Goal: Task Accomplishment & Management: Use online tool/utility

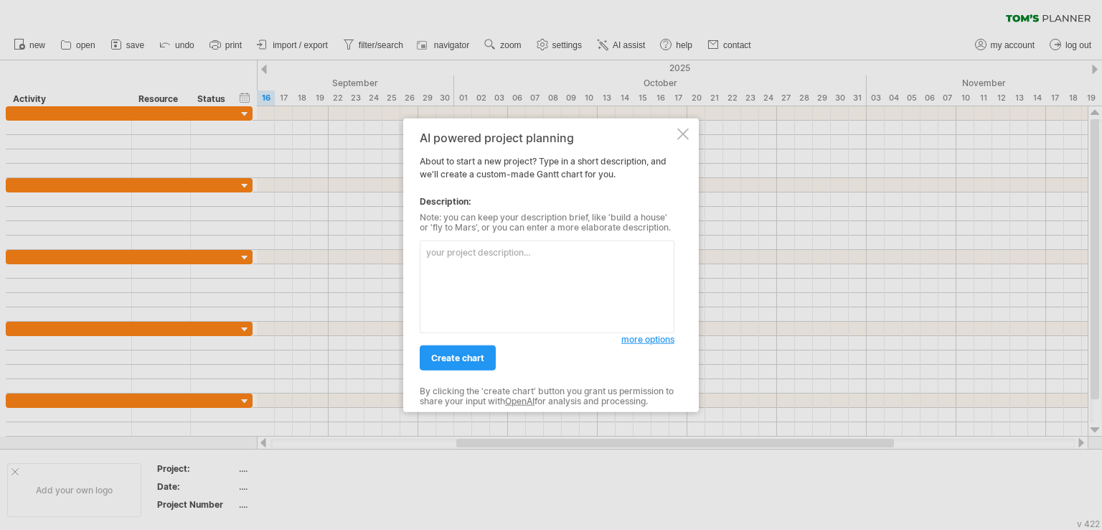
type textarea "https://www.tomsplanner.com/"
click at [571, 268] on textarea at bounding box center [547, 286] width 255 height 93
paste textarea "Got it ✅ You want a **Gantt chart timeline** for your project using the **RAD m…"
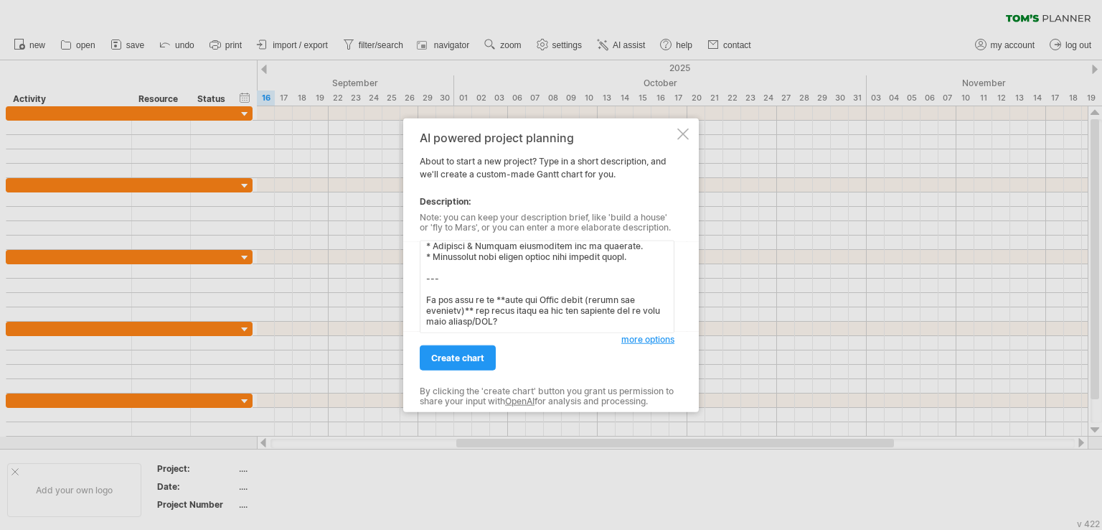
scroll to position [1016, 0]
drag, startPoint x: 521, startPoint y: 325, endPoint x: 422, endPoint y: 300, distance: 102.2
click at [422, 300] on textarea at bounding box center [547, 286] width 255 height 93
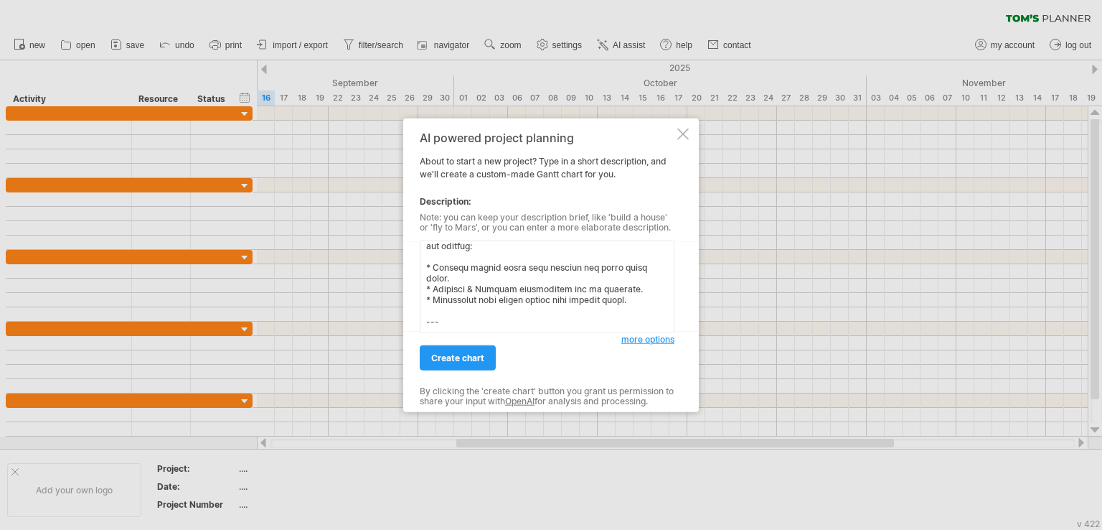
scroll to position [973, 0]
click at [458, 303] on textarea at bounding box center [547, 286] width 255 height 93
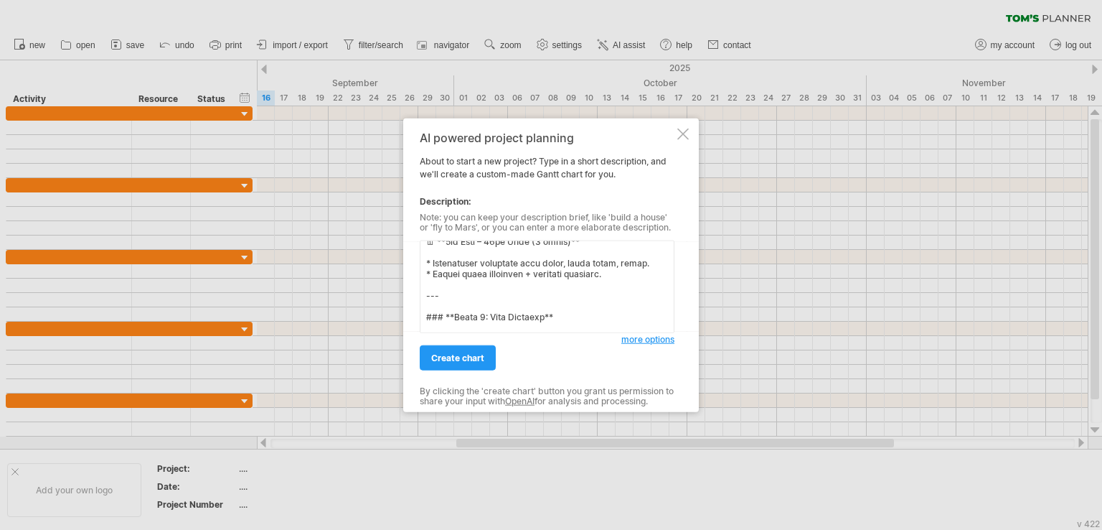
scroll to position [0, 0]
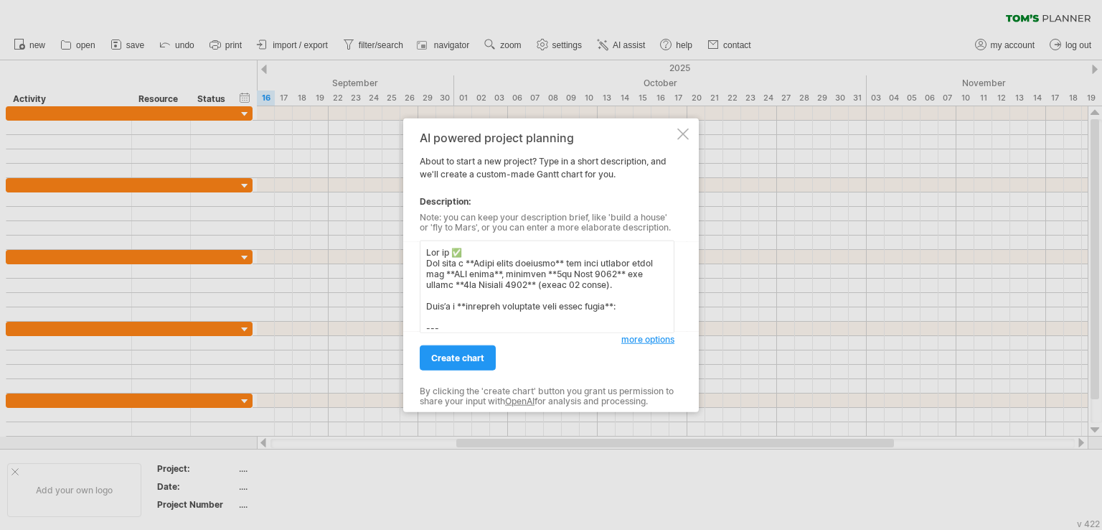
drag, startPoint x: 649, startPoint y: 287, endPoint x: 398, endPoint y: 252, distance: 253.7
click at [398, 252] on div "Trying to reach plan.tomsplanner.com Connected again... 0% clear filter new" at bounding box center [551, 265] width 1102 height 530
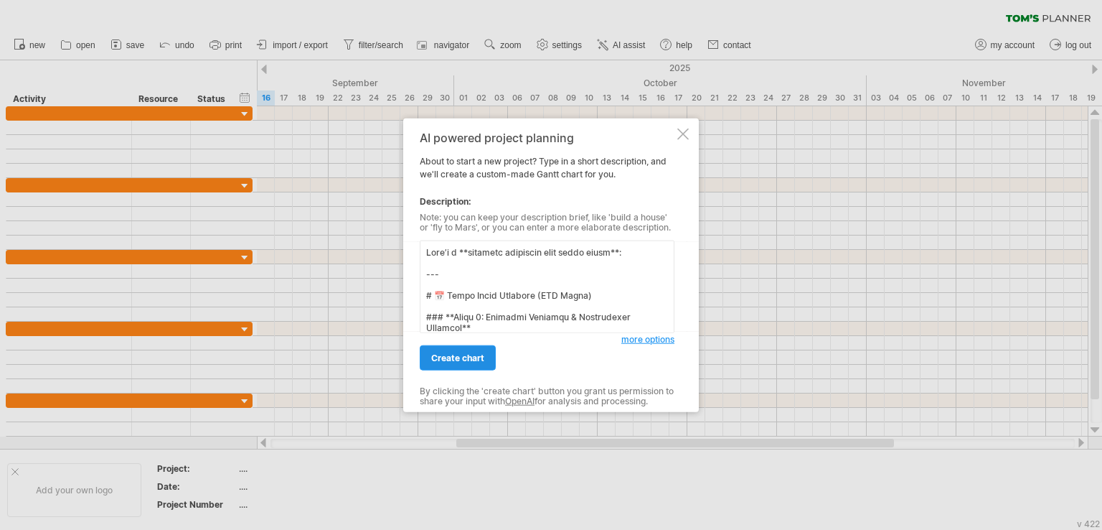
type textarea "Here’s a **detailed breakdown with exact dates**: --- # 📅 Gantt Chart Schedule …"
click at [432, 359] on span "create chart" at bounding box center [457, 357] width 53 height 11
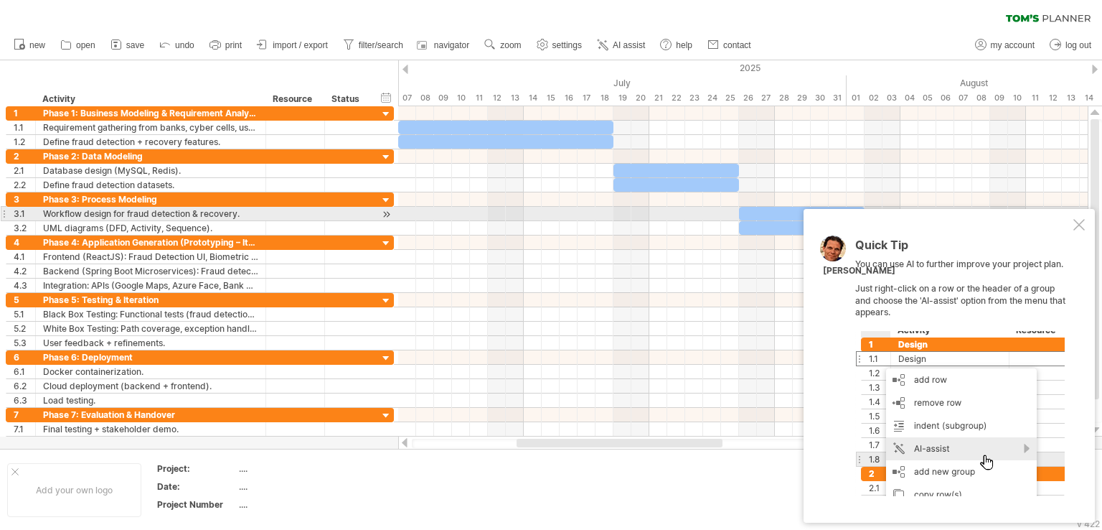
click at [1077, 219] on div at bounding box center [1079, 224] width 11 height 11
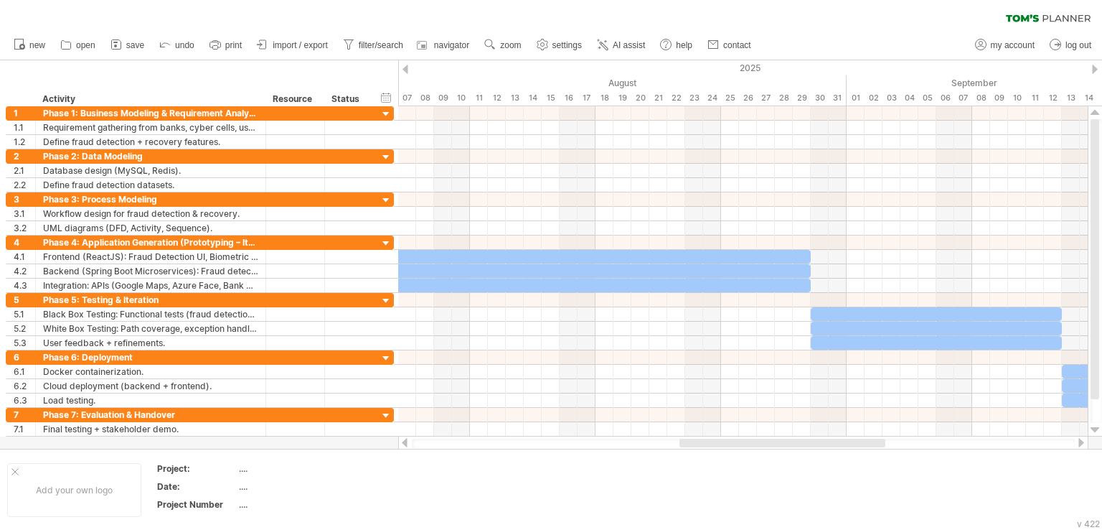
drag, startPoint x: 609, startPoint y: 445, endPoint x: 797, endPoint y: 446, distance: 188.0
click at [797, 446] on div at bounding box center [783, 443] width 206 height 9
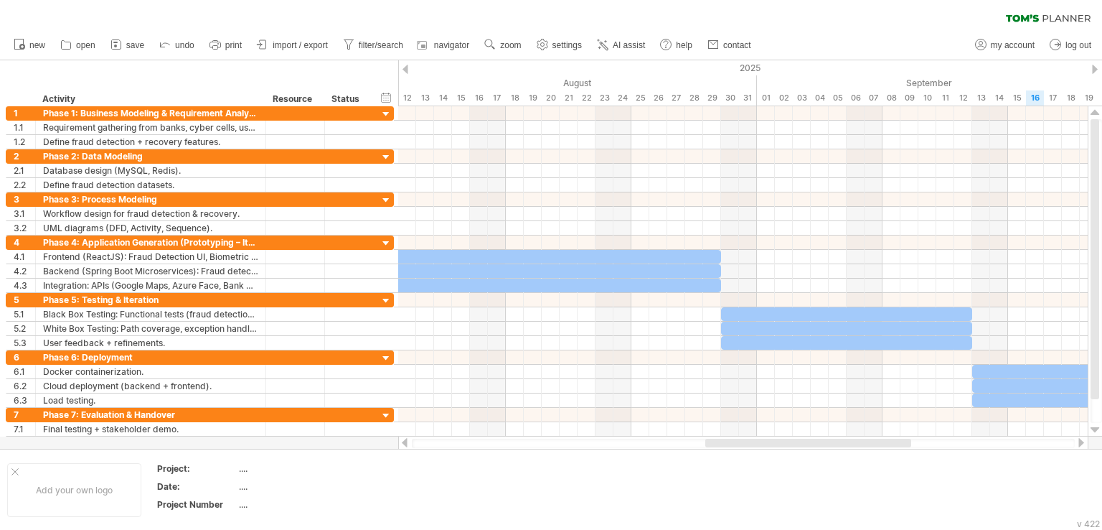
click at [797, 446] on div at bounding box center [809, 443] width 206 height 9
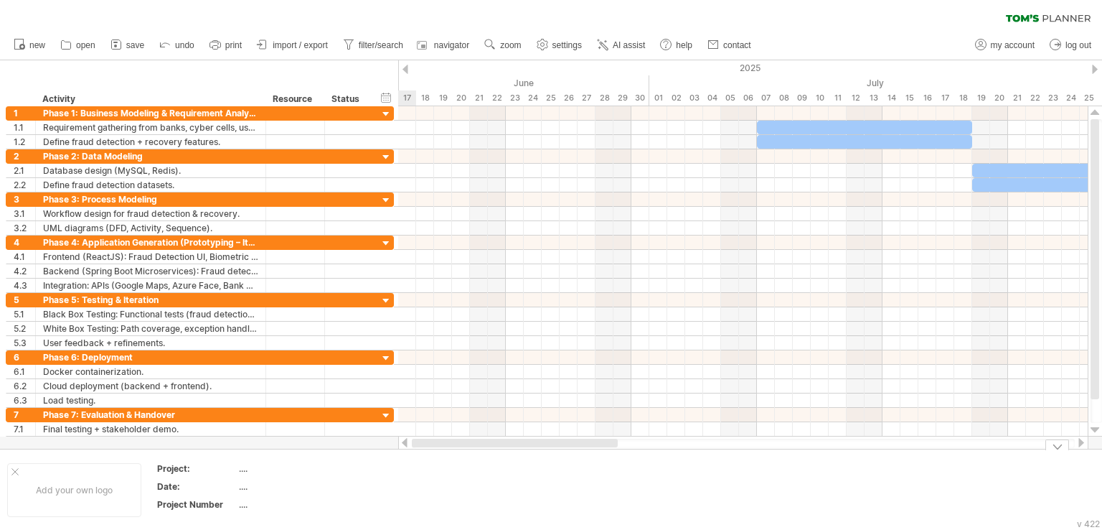
drag, startPoint x: 885, startPoint y: 442, endPoint x: 518, endPoint y: 460, distance: 367.2
click at [518, 460] on div "Trying to reach plan.tomsplanner.com Connected again... 0% clear filter new 1" at bounding box center [551, 265] width 1102 height 530
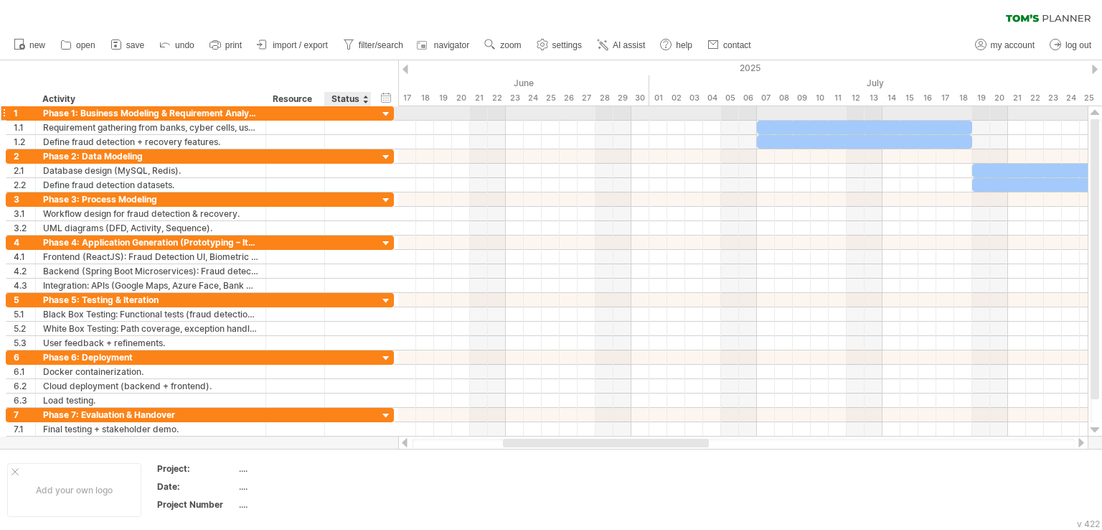
click at [359, 108] on div at bounding box center [348, 113] width 32 height 14
click at [387, 116] on div at bounding box center [387, 115] width 14 height 14
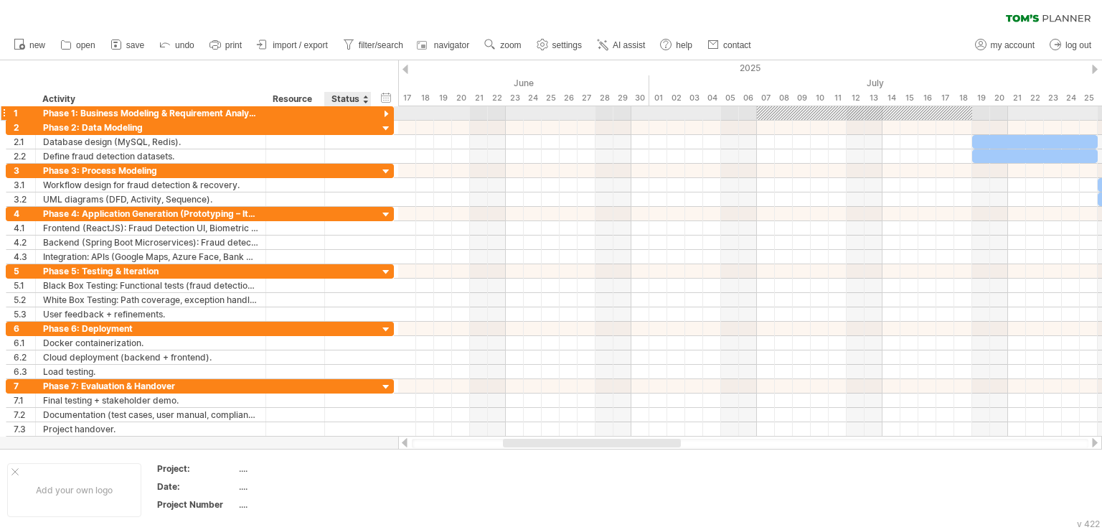
click at [387, 116] on div at bounding box center [387, 115] width 14 height 14
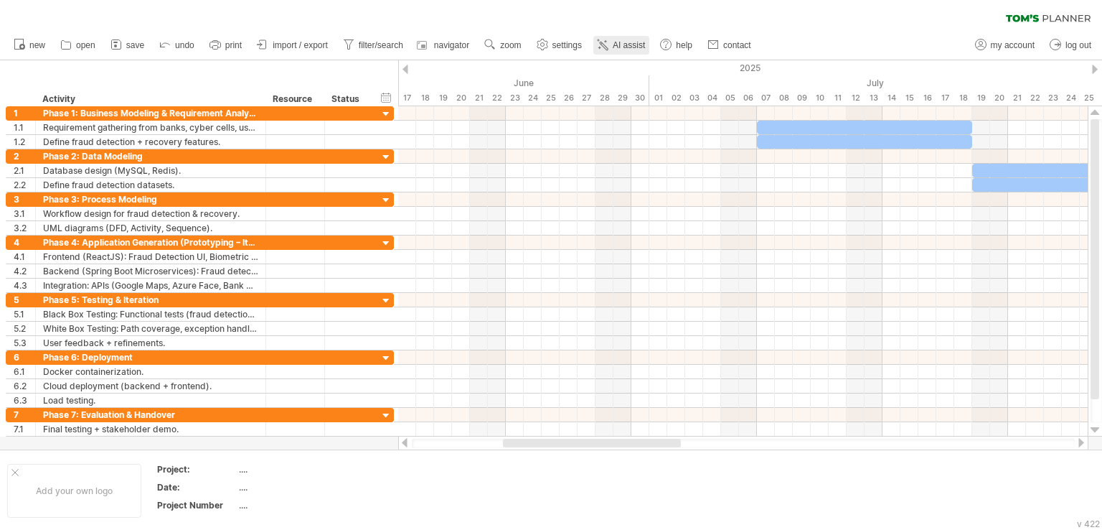
click at [632, 42] on span "AI assist" at bounding box center [629, 45] width 32 height 10
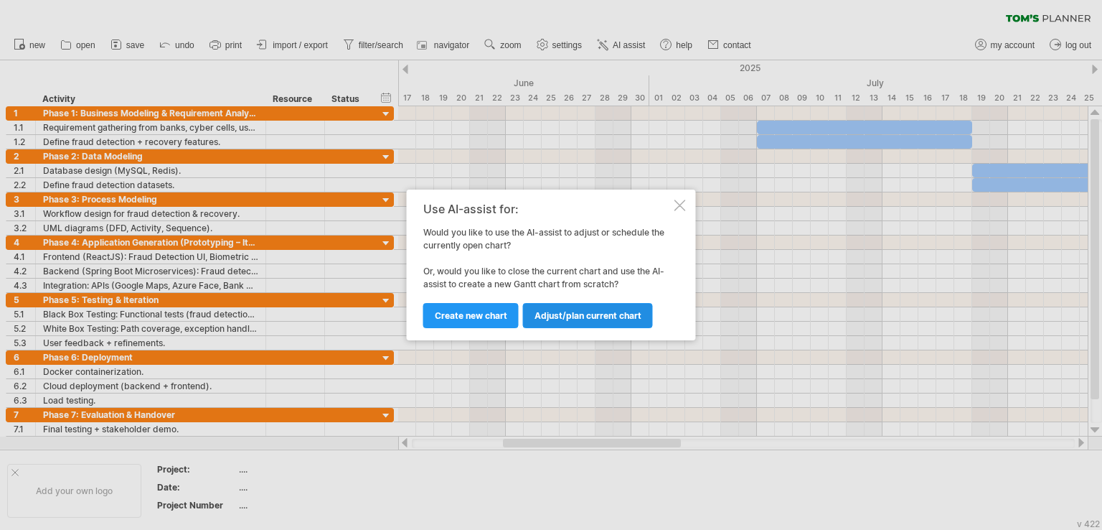
click at [578, 306] on link "Adjust/plan current chart" at bounding box center [588, 315] width 130 height 25
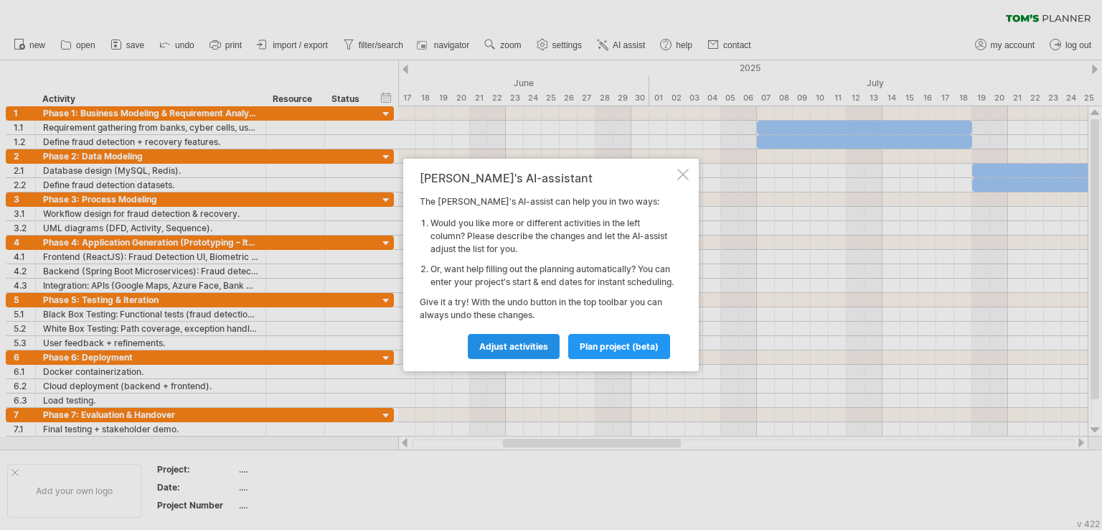
click at [528, 342] on link "Adjust activities" at bounding box center [514, 346] width 92 height 25
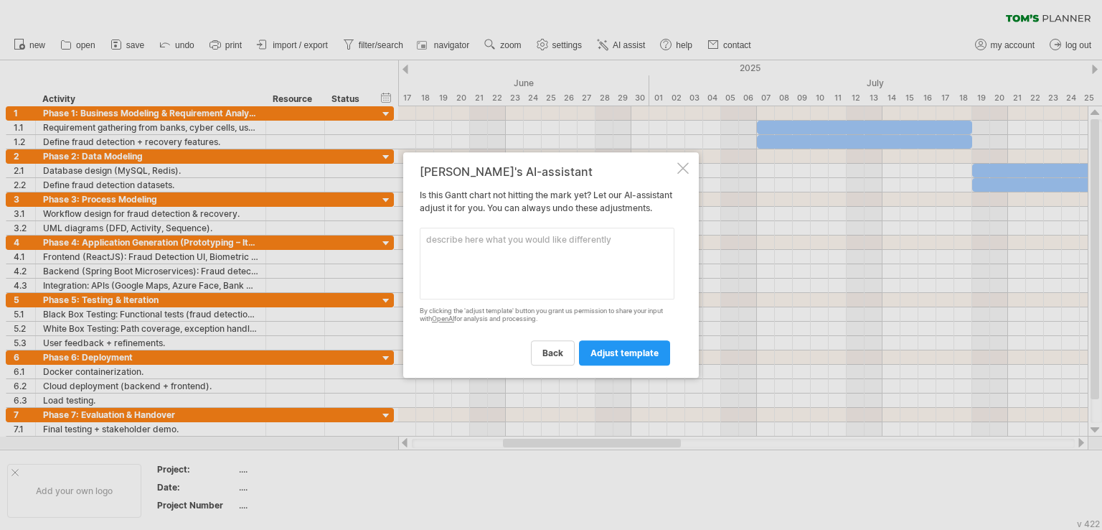
click at [502, 263] on textarea at bounding box center [547, 264] width 255 height 72
type textarea "add different colors to chart"
click at [594, 358] on span "adjust template" at bounding box center [625, 352] width 68 height 11
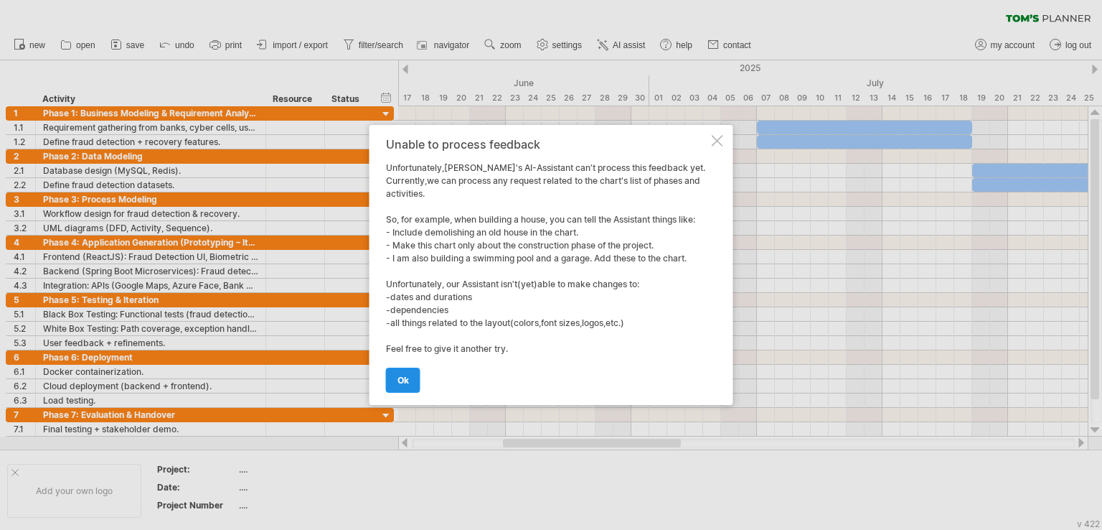
click at [417, 385] on link "ok" at bounding box center [403, 379] width 34 height 25
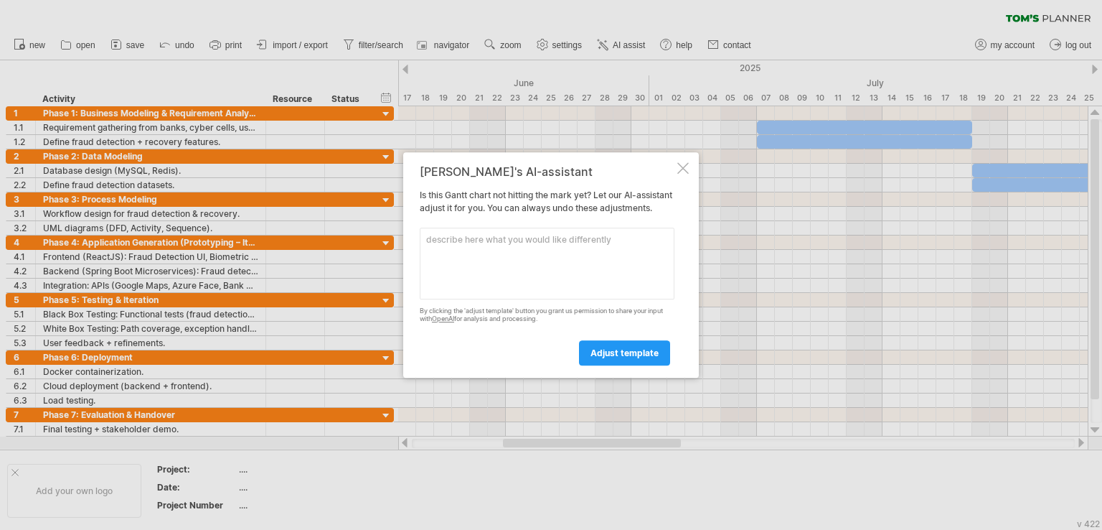
click at [676, 160] on div "Tom's AI-assistant Is this Gantt chart not hitting the mark yet? Let our AI-ass…" at bounding box center [551, 264] width 296 height 225
click at [681, 162] on div at bounding box center [683, 167] width 11 height 11
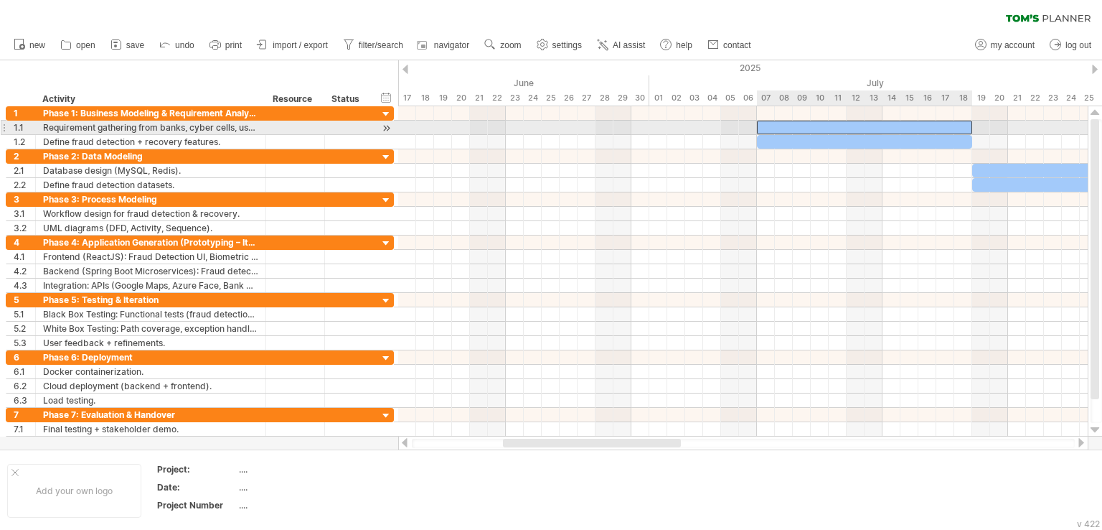
click at [815, 125] on div at bounding box center [864, 128] width 215 height 14
click at [746, 133] on div at bounding box center [743, 128] width 690 height 14
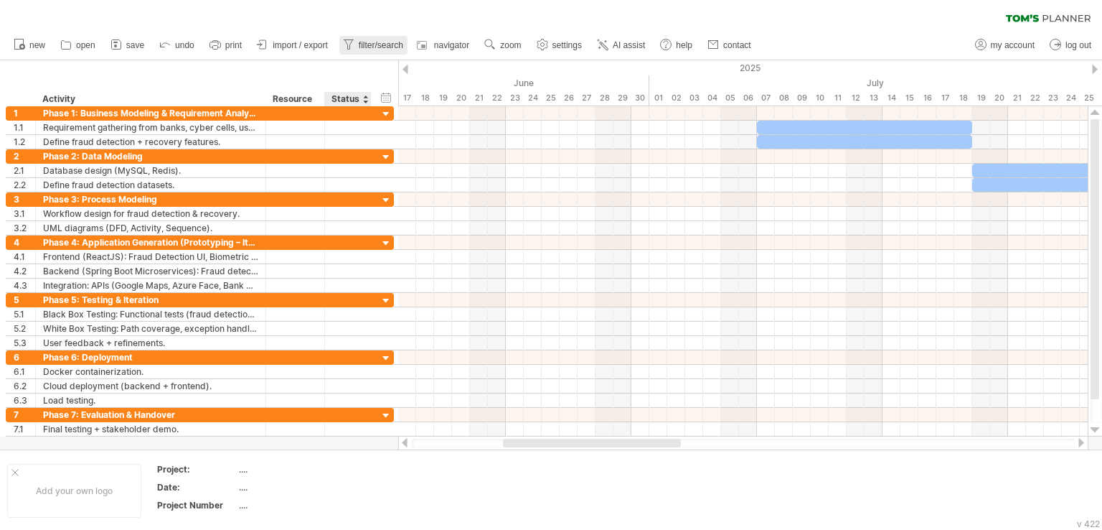
click at [376, 54] on link "filter/search" at bounding box center [373, 45] width 68 height 19
type input "**********"
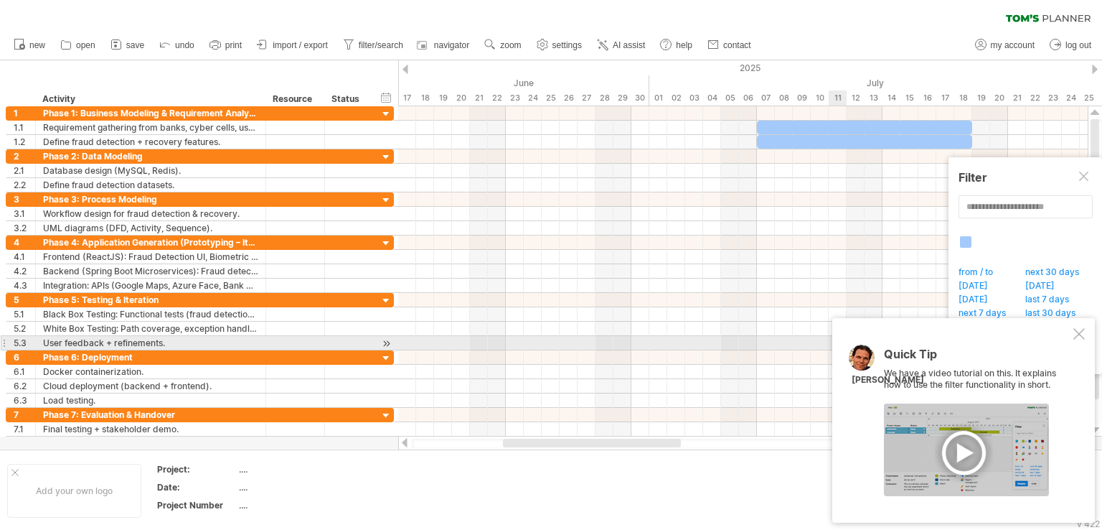
click at [1078, 337] on div at bounding box center [1079, 333] width 11 height 11
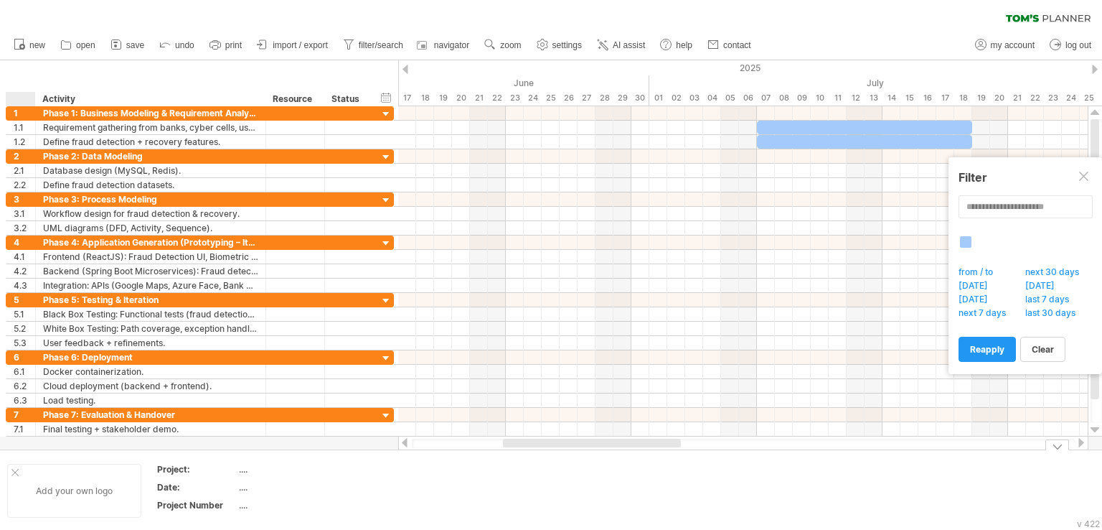
click at [14, 469] on div at bounding box center [14, 472] width 7 height 7
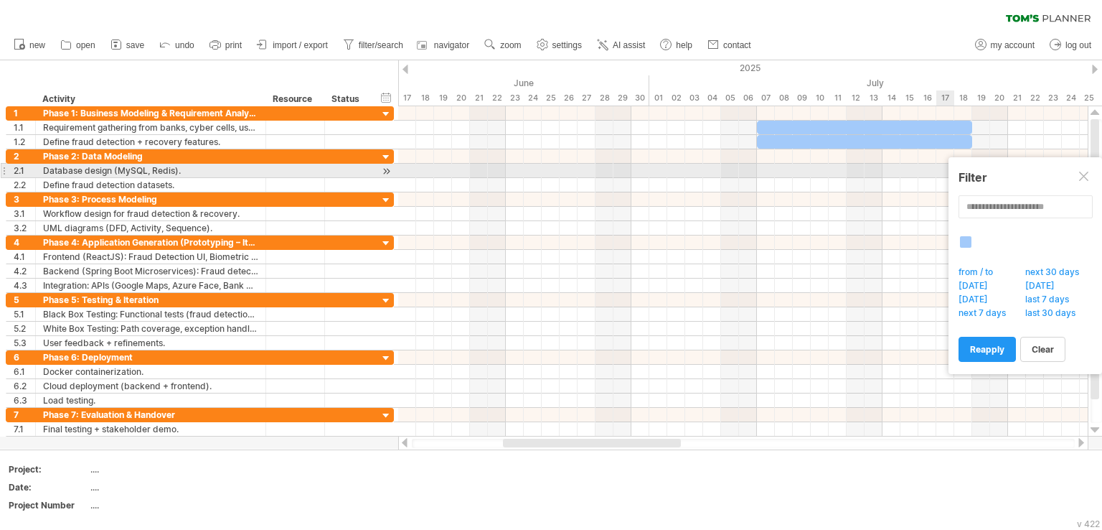
click at [1086, 178] on div at bounding box center [1084, 177] width 11 height 11
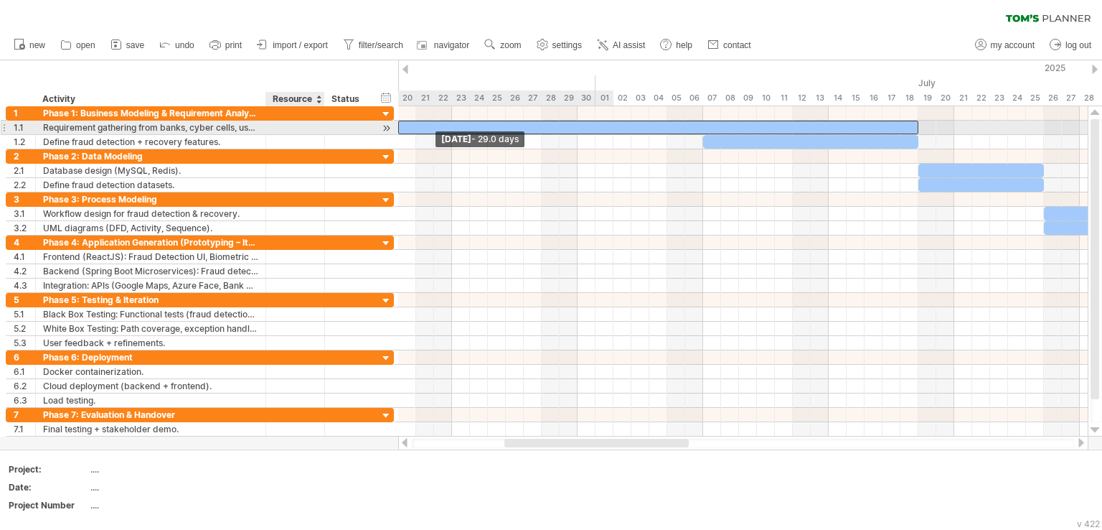
drag, startPoint x: 398, startPoint y: 124, endPoint x: 322, endPoint y: 128, distance: 76.9
click at [322, 128] on div "Trying to reach plan.tomsplanner.com Connected again... 0% clear filter new 1" at bounding box center [551, 265] width 1102 height 530
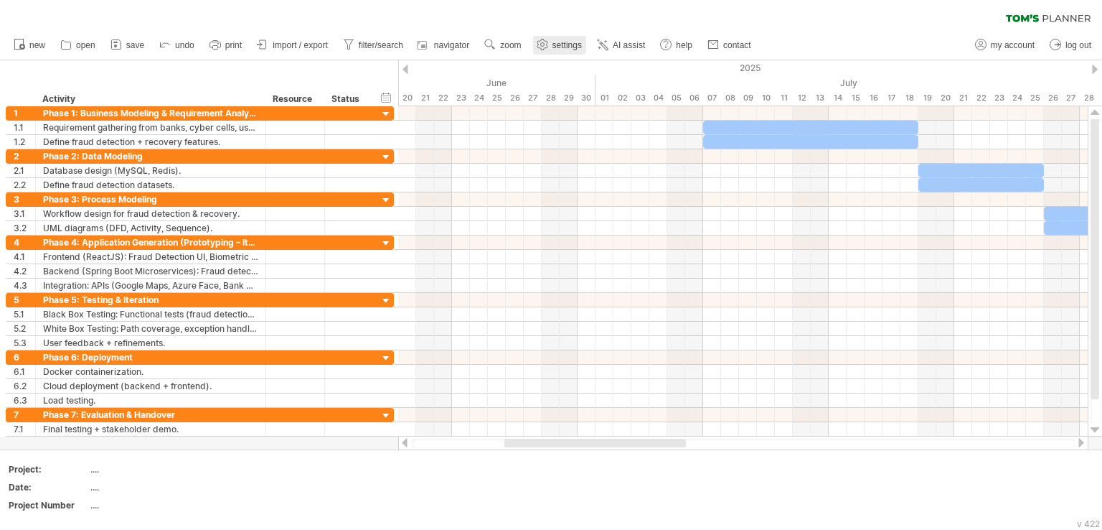
click at [553, 48] on span "settings" at bounding box center [567, 45] width 29 height 10
select select "*"
select select "**"
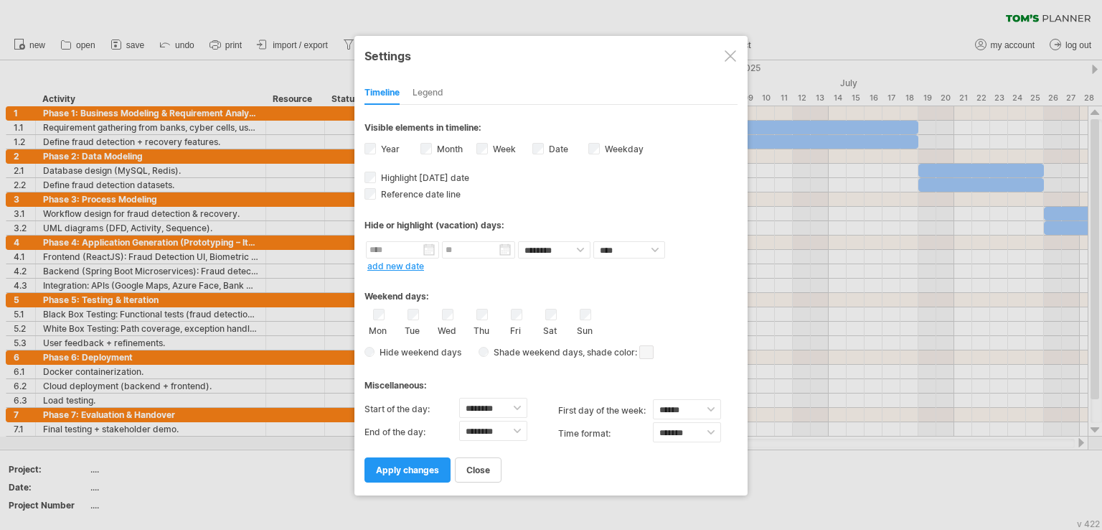
click at [734, 55] on div at bounding box center [730, 55] width 11 height 11
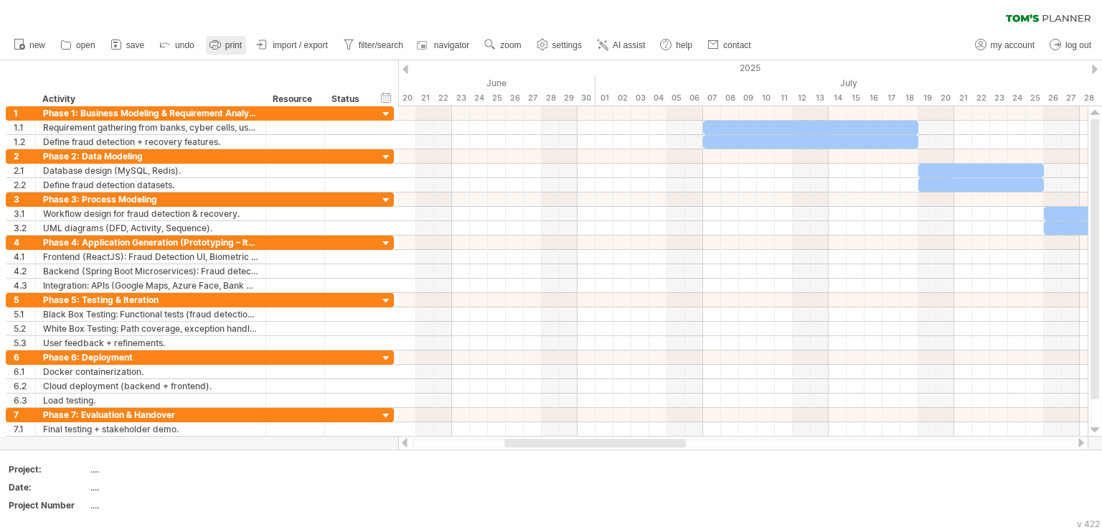
click at [227, 47] on span "print" at bounding box center [233, 45] width 17 height 10
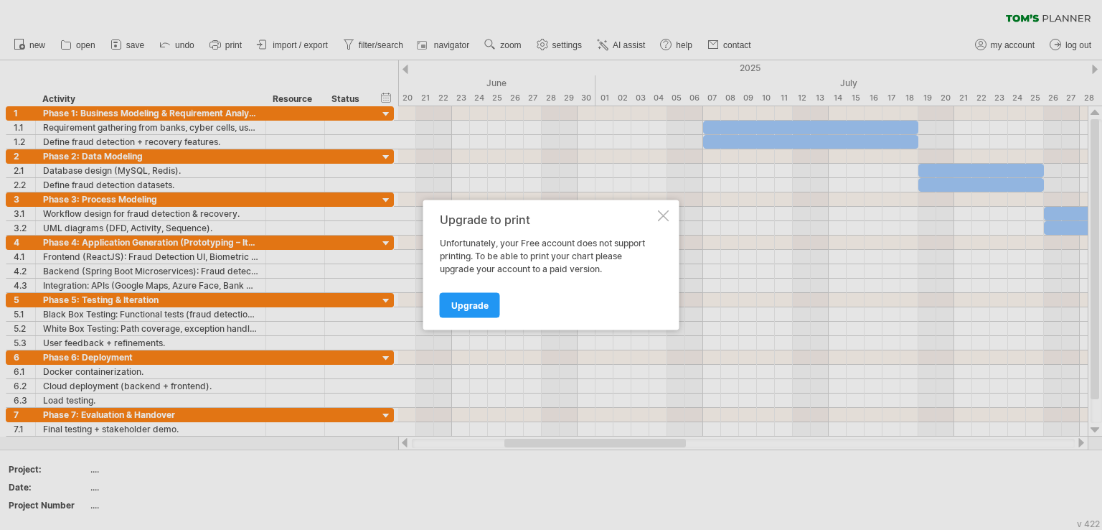
click at [665, 213] on div at bounding box center [663, 215] width 11 height 11
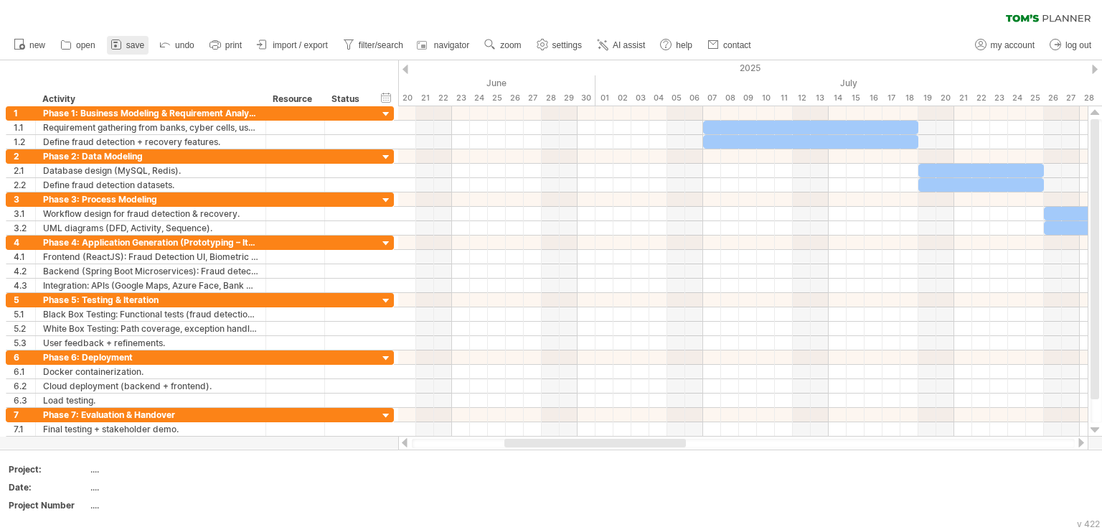
click at [126, 47] on span "save" at bounding box center [135, 45] width 18 height 10
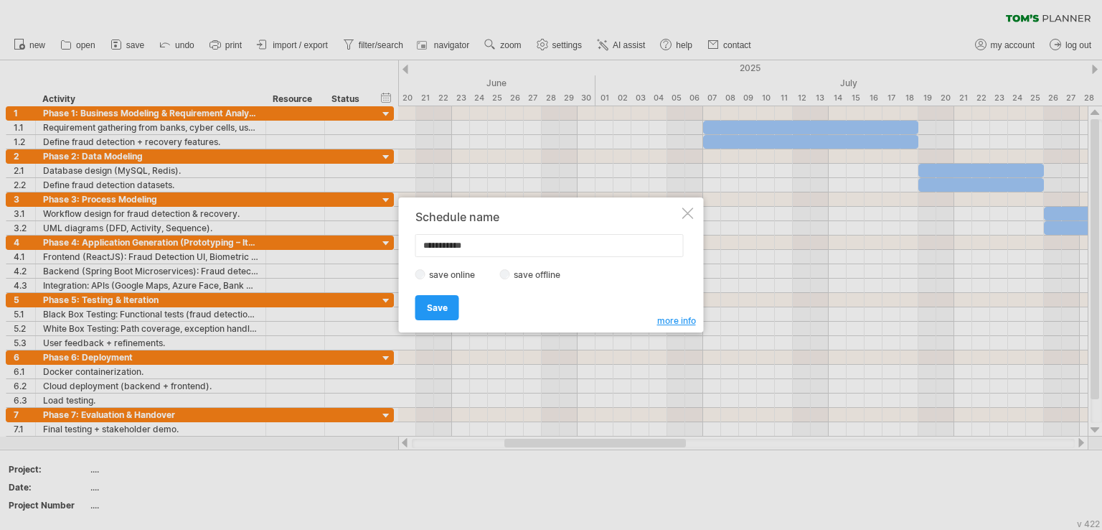
drag, startPoint x: 483, startPoint y: 245, endPoint x: 354, endPoint y: 247, distance: 129.2
click at [354, 247] on div "Trying to reach plan.tomsplanner.com Connected again... 0% clear filter new 1" at bounding box center [551, 265] width 1102 height 530
type input "**********"
click at [436, 295] on link "Save" at bounding box center [438, 307] width 44 height 25
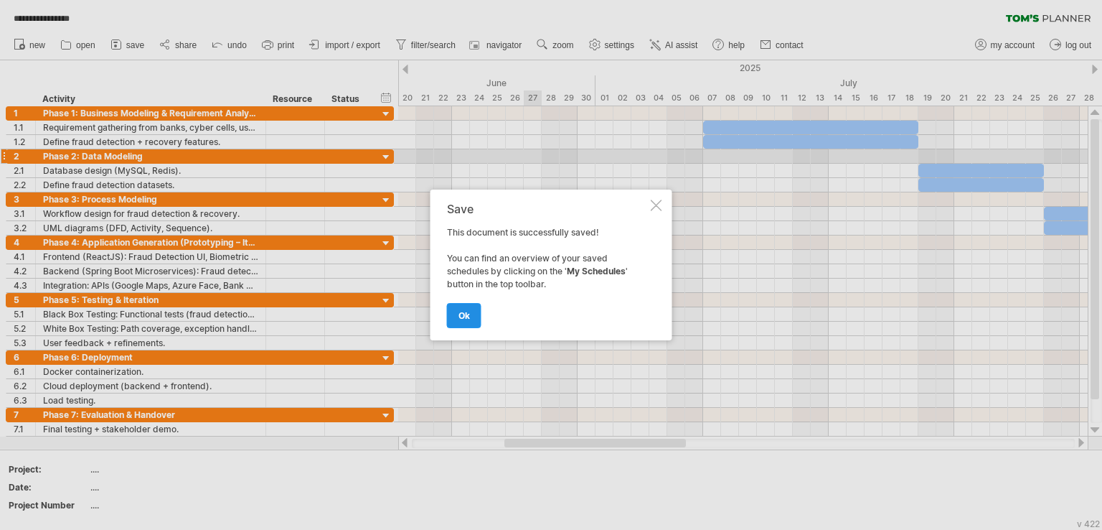
click at [465, 314] on span "ok" at bounding box center [464, 315] width 11 height 11
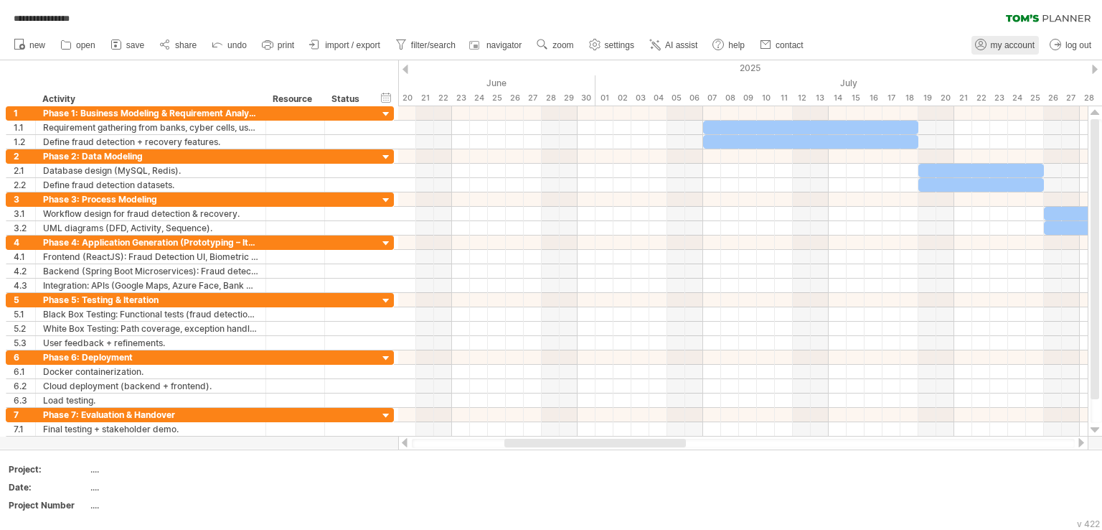
click at [1001, 48] on span "my account" at bounding box center [1013, 45] width 44 height 10
type input "**********"
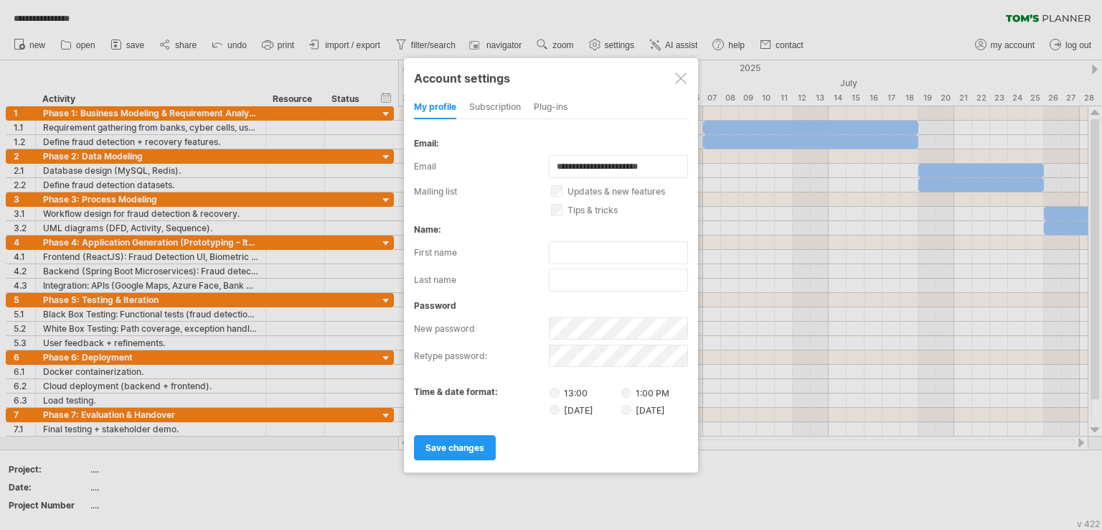
click at [497, 113] on div "subscription" at bounding box center [495, 107] width 52 height 23
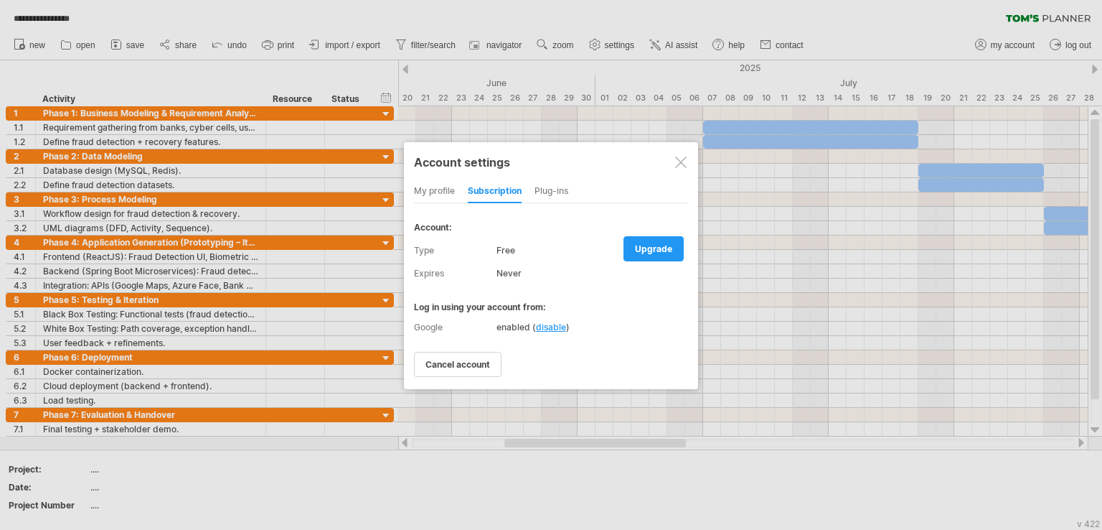
click at [552, 188] on div "Plug-ins" at bounding box center [552, 191] width 34 height 23
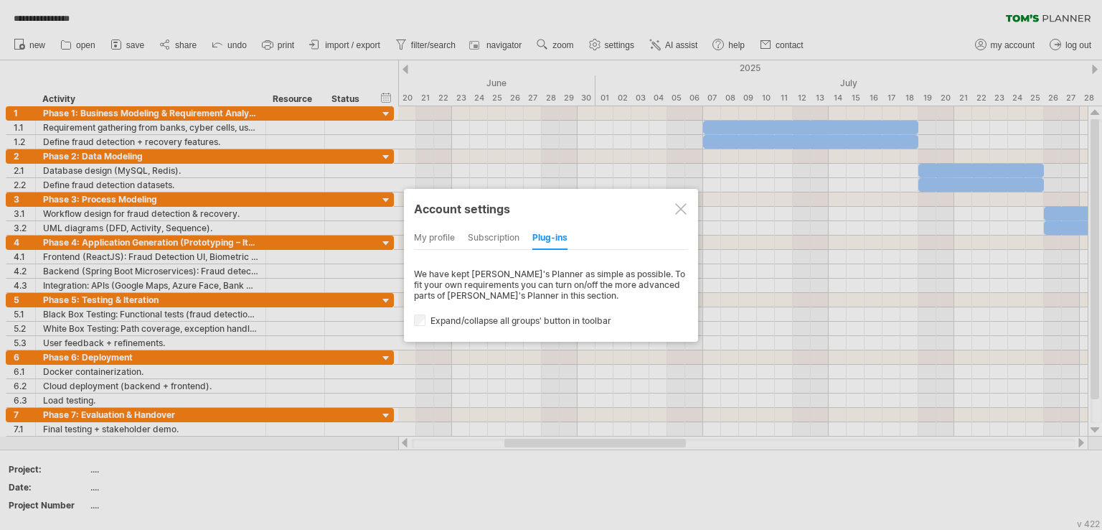
click at [680, 209] on div at bounding box center [680, 208] width 11 height 11
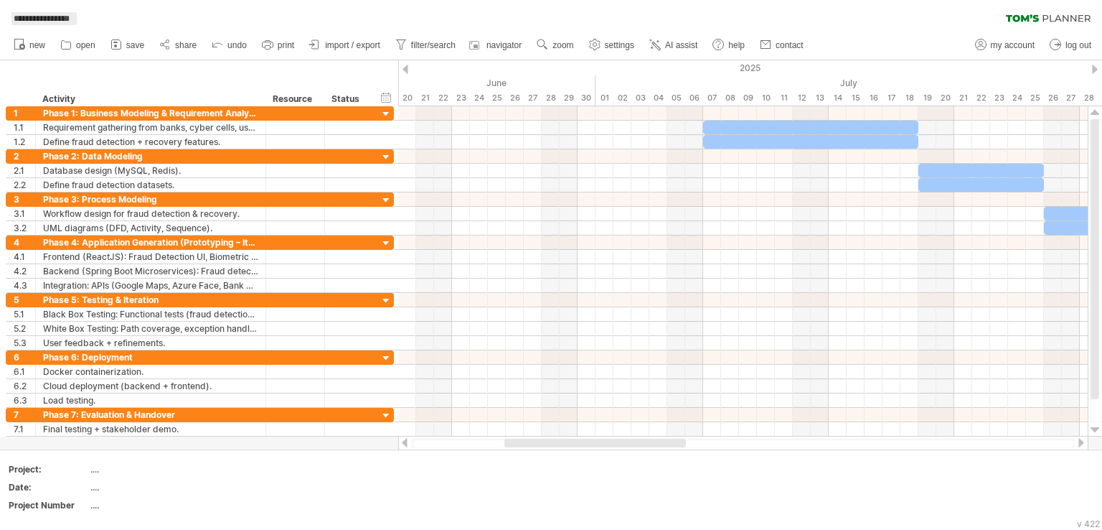
click at [46, 14] on span "**********" at bounding box center [41, 18] width 70 height 13
click at [172, 39] on icon at bounding box center [165, 44] width 14 height 14
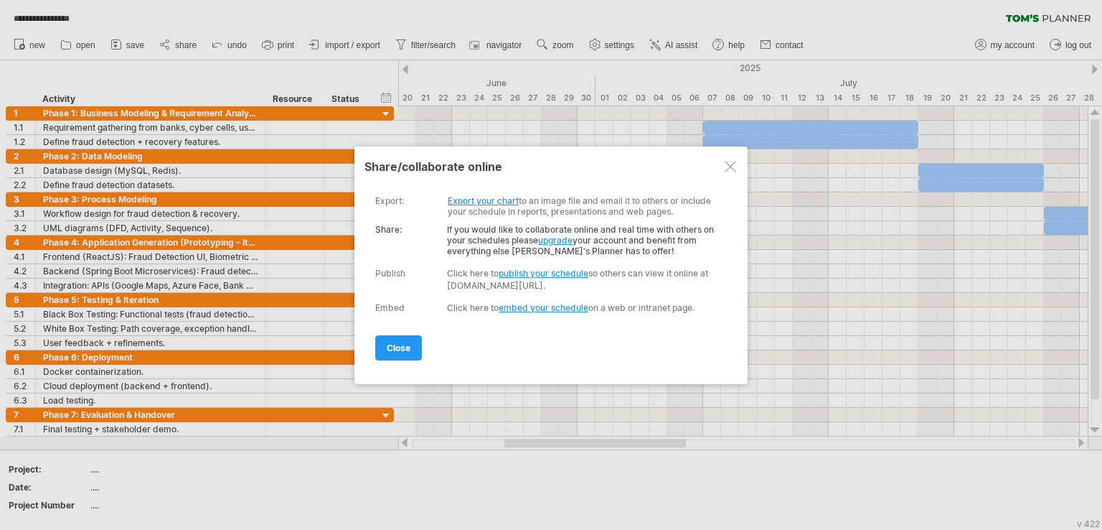
click at [479, 196] on link "Export your chart" at bounding box center [483, 200] width 71 height 11
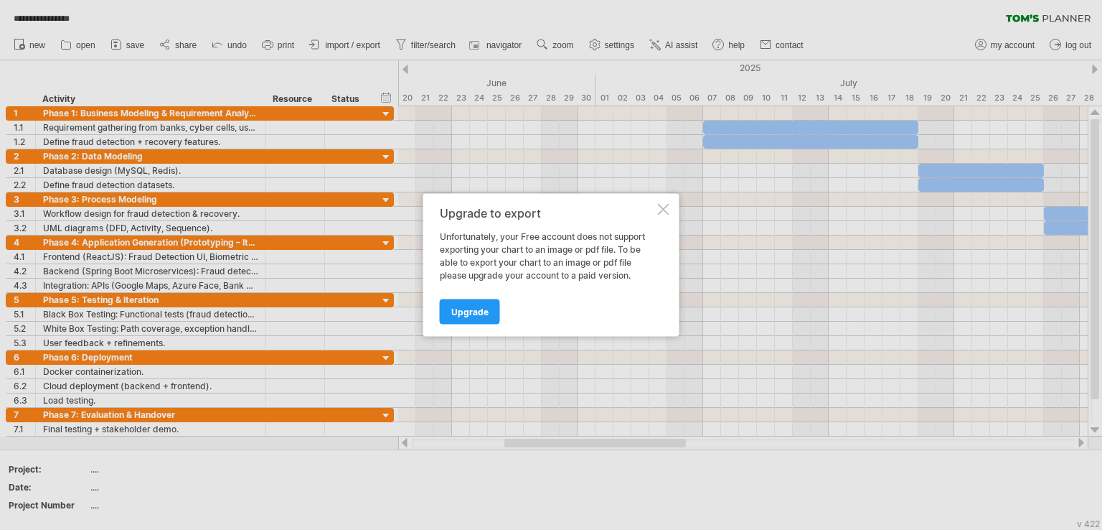
click at [669, 207] on div "Upgrade to export Unfortunately, your Free account does not support exporting y…" at bounding box center [551, 265] width 256 height 143
click at [657, 210] on div "Upgrade to export Unfortunately, your Free account does not support exporting y…" at bounding box center [551, 265] width 256 height 143
click at [663, 208] on div at bounding box center [663, 209] width 11 height 11
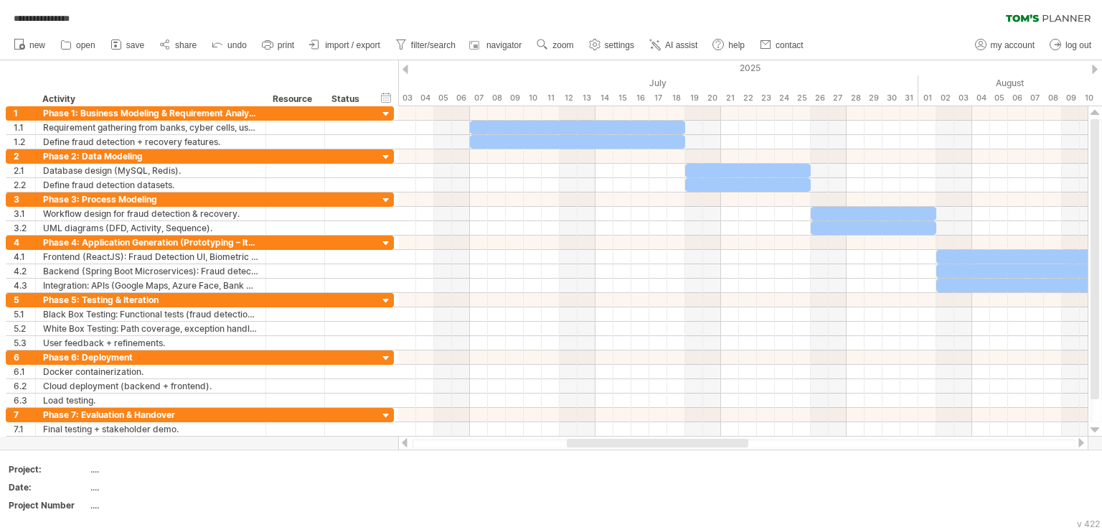
drag, startPoint x: 600, startPoint y: 441, endPoint x: 662, endPoint y: 441, distance: 62.4
click at [662, 441] on div at bounding box center [658, 443] width 182 height 9
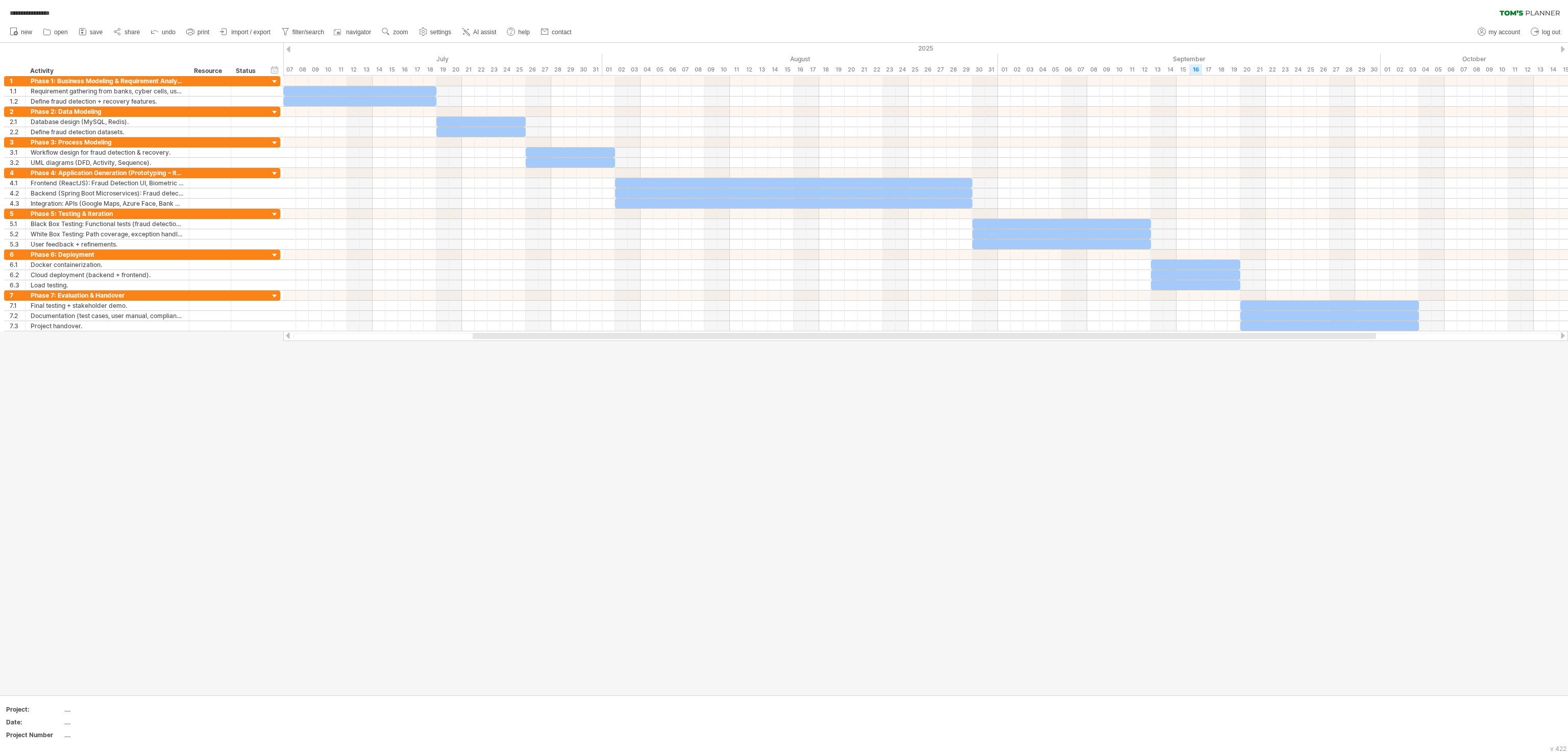
click at [305, 376] on div at bounding box center [784, 368] width 1568 height 652
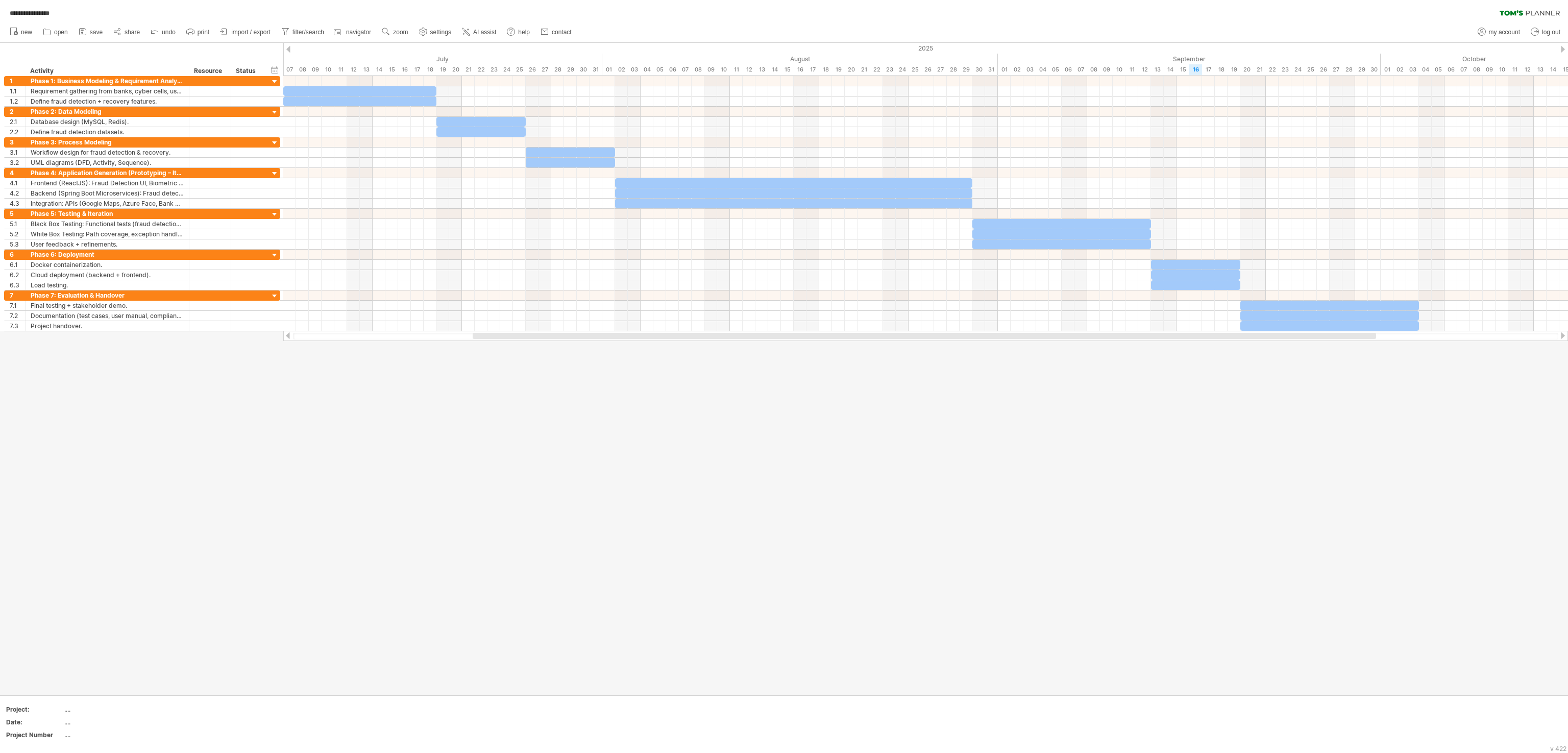
click at [486, 376] on div at bounding box center [784, 368] width 1568 height 652
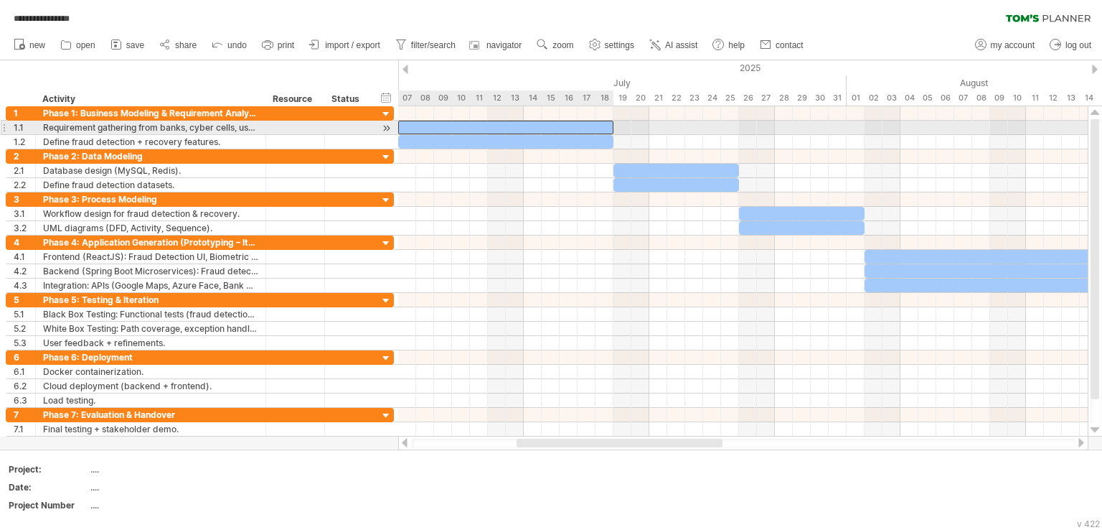
click at [426, 126] on div at bounding box center [505, 128] width 215 height 14
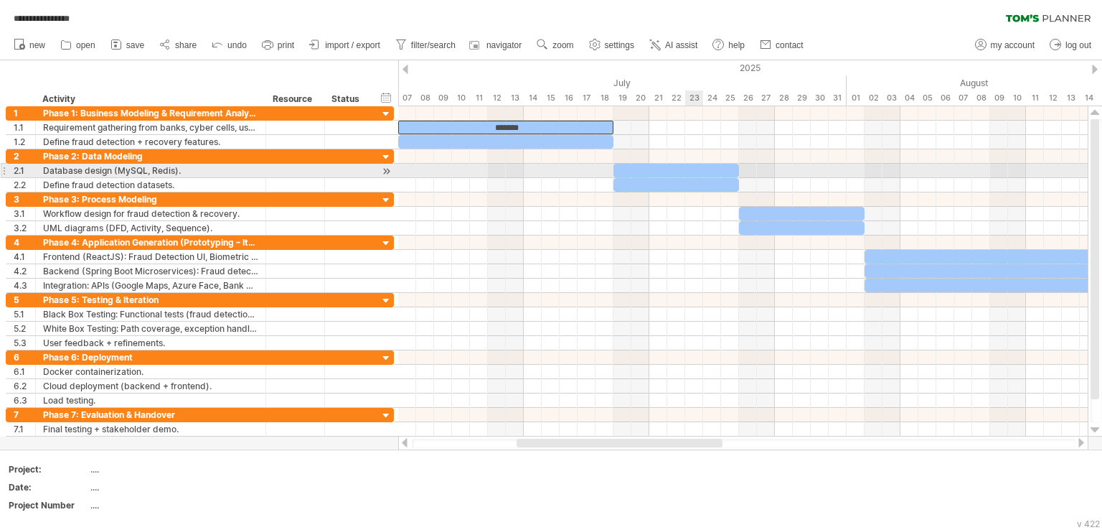
click at [695, 166] on div at bounding box center [677, 171] width 126 height 14
click at [695, 166] on div "*******" at bounding box center [677, 171] width 126 height 14
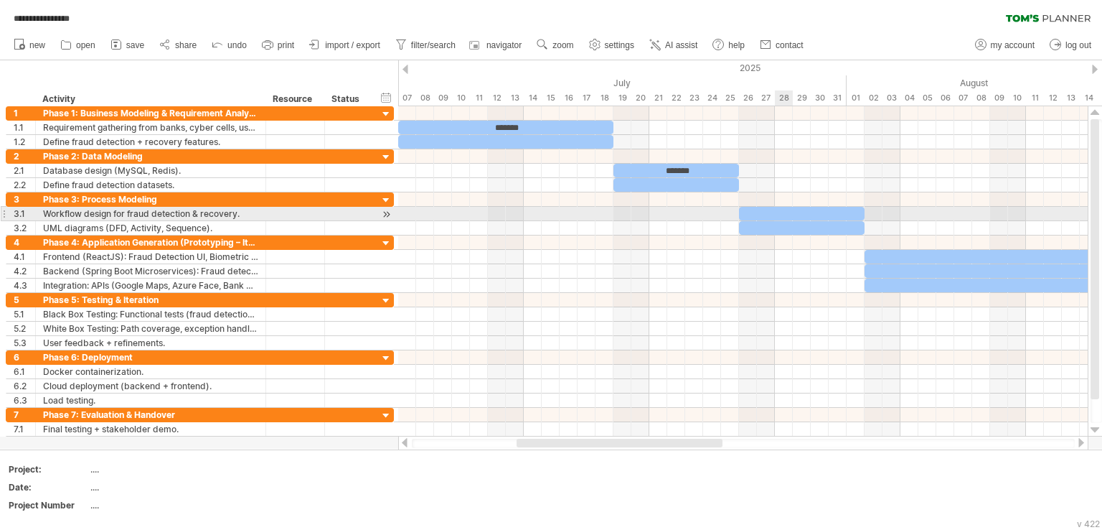
click at [778, 207] on div at bounding box center [802, 214] width 126 height 14
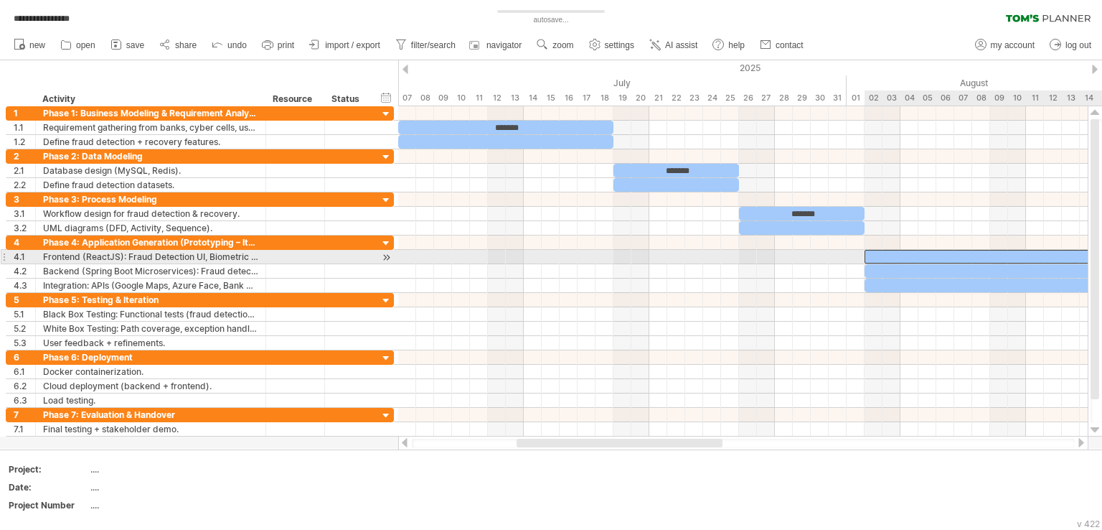
click at [956, 251] on div at bounding box center [1116, 257] width 502 height 14
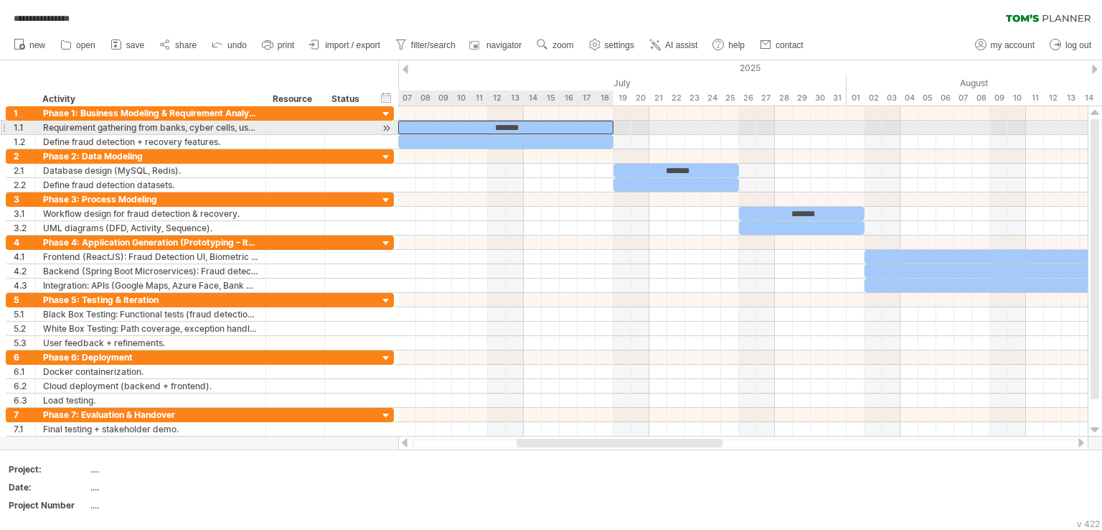
click at [535, 128] on div "*******" at bounding box center [505, 128] width 215 height 14
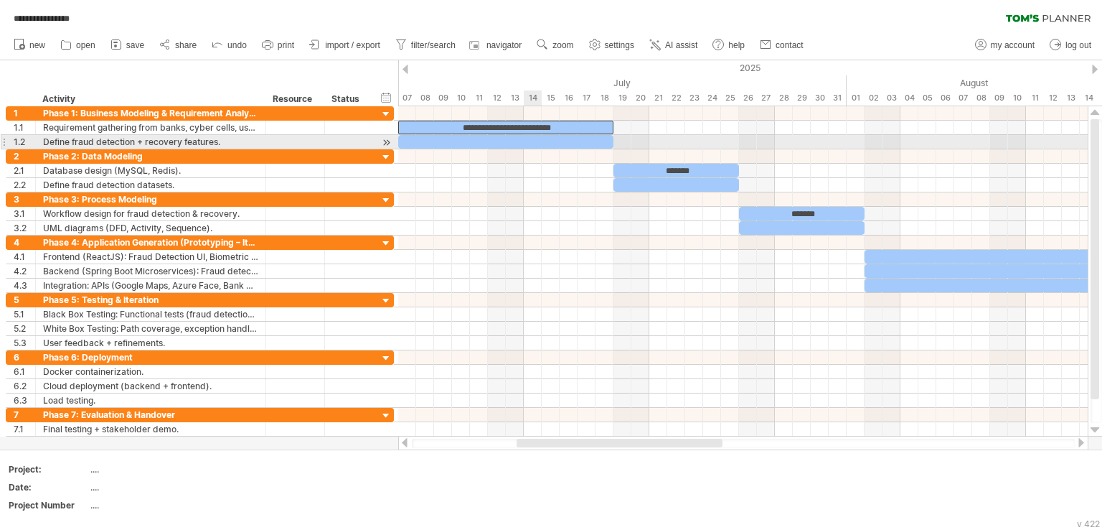
click at [527, 139] on div at bounding box center [505, 142] width 215 height 14
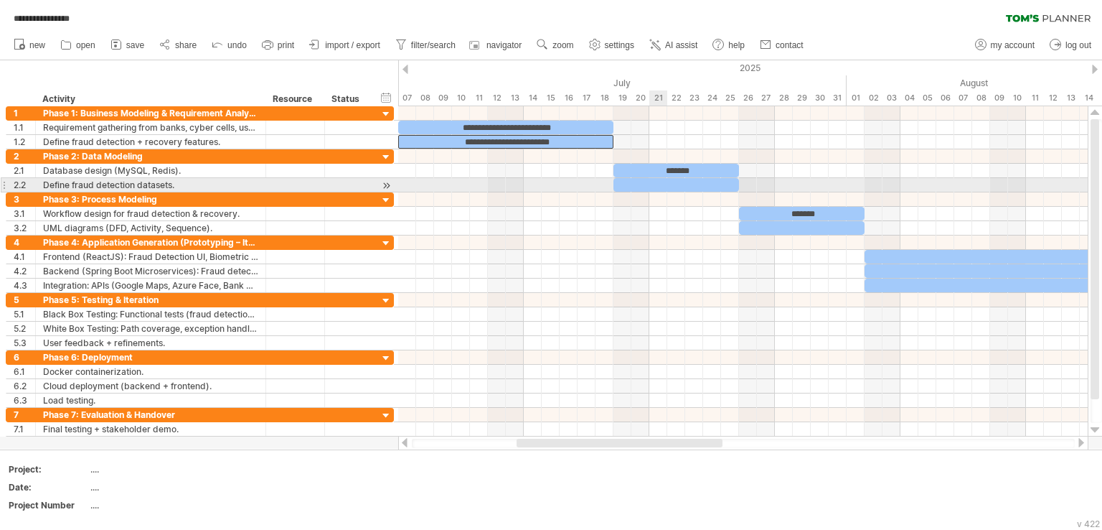
click at [656, 182] on div at bounding box center [677, 185] width 126 height 14
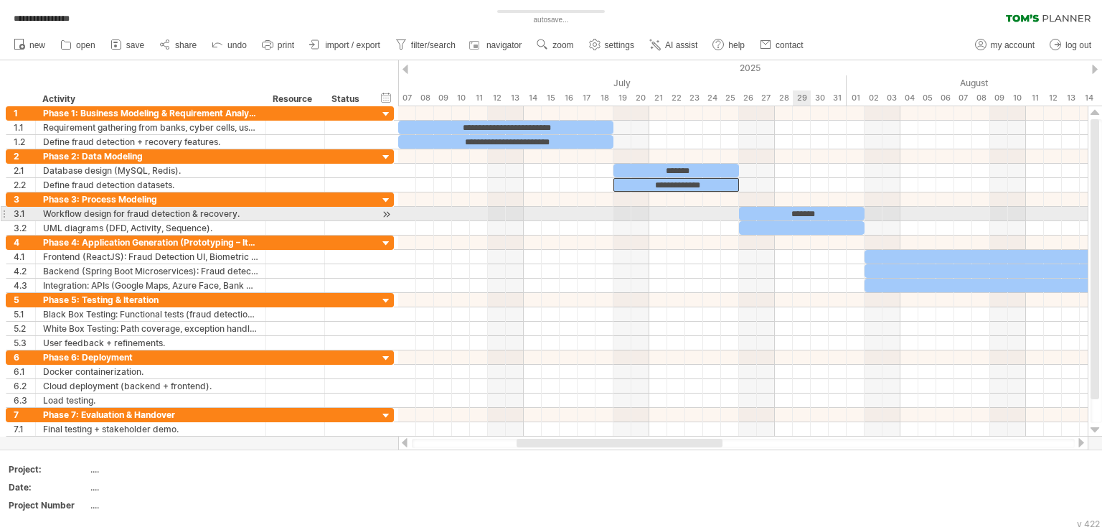
click at [797, 219] on div "*******" at bounding box center [802, 214] width 126 height 14
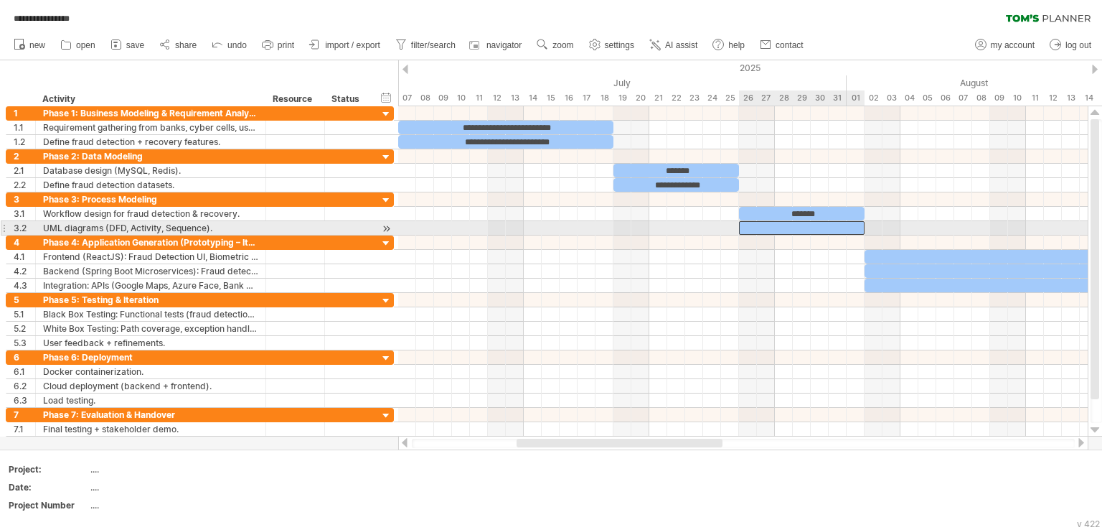
click at [777, 230] on div at bounding box center [802, 228] width 126 height 14
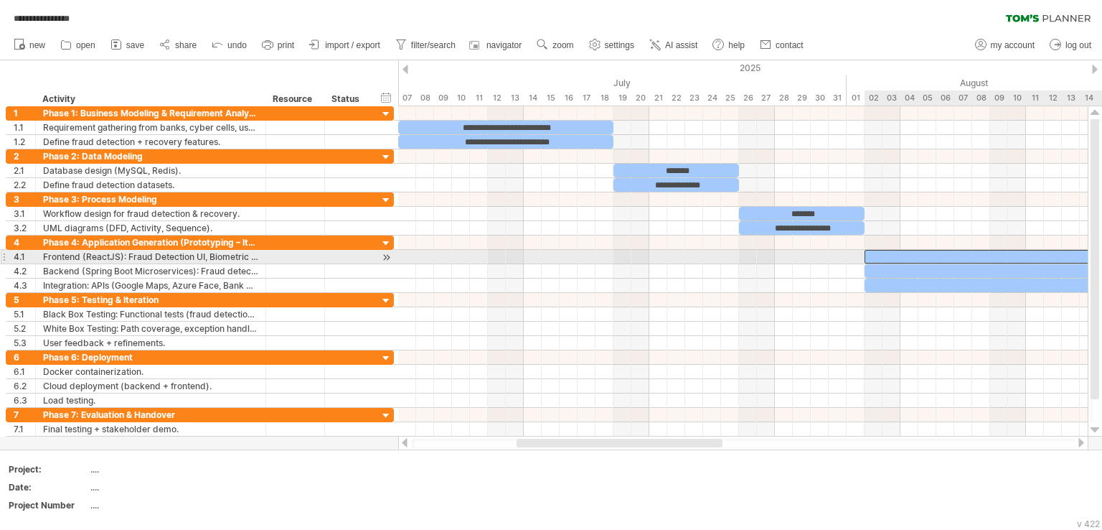
click at [918, 254] on div at bounding box center [1116, 257] width 502 height 14
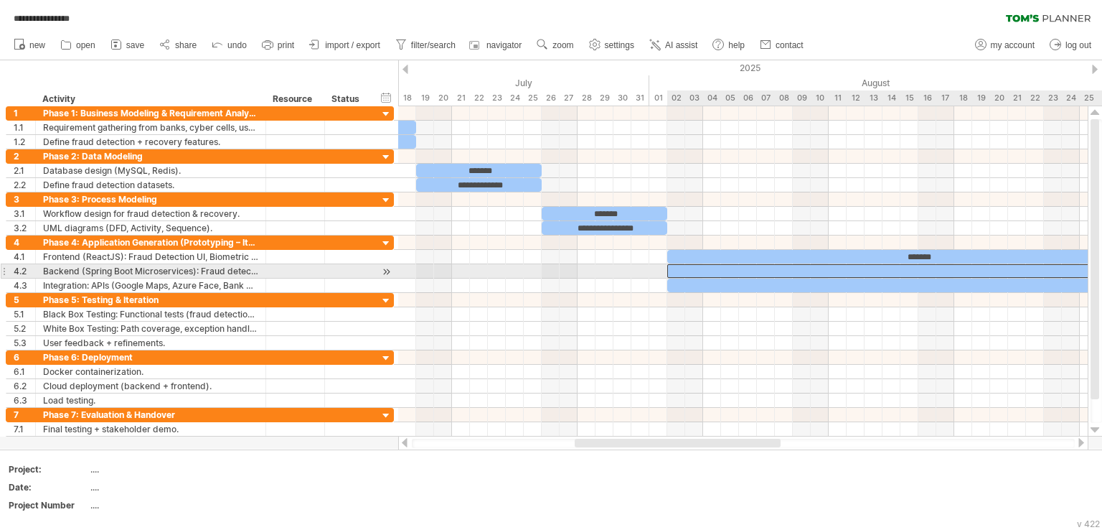
click at [958, 266] on div at bounding box center [918, 271] width 502 height 14
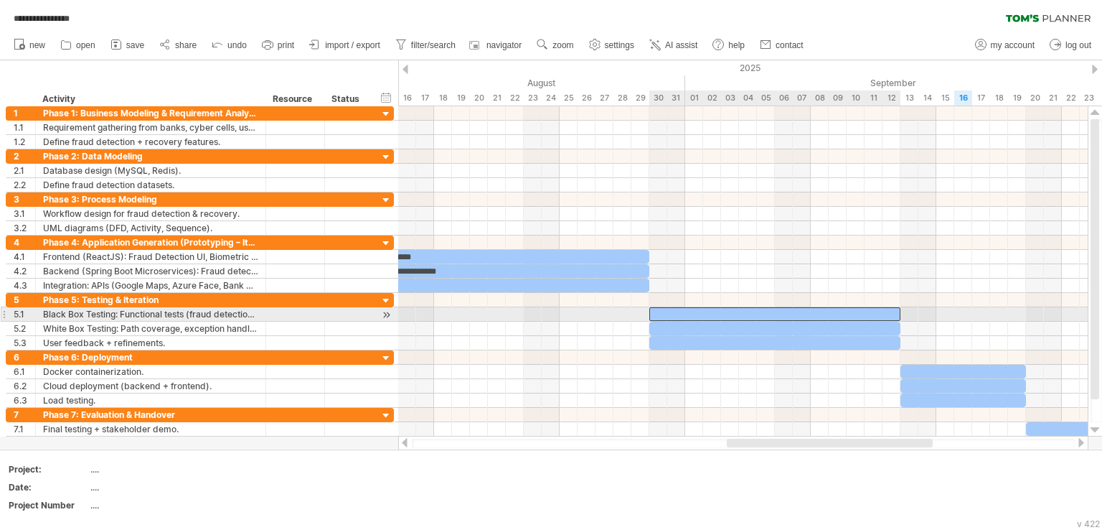
click at [737, 314] on div at bounding box center [775, 314] width 251 height 14
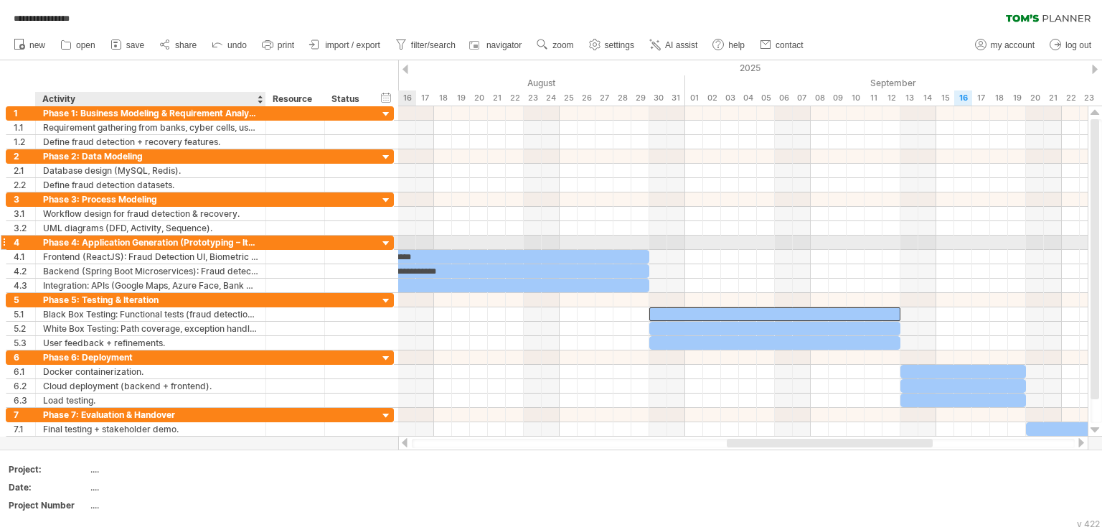
click at [268, 245] on div at bounding box center [295, 242] width 59 height 14
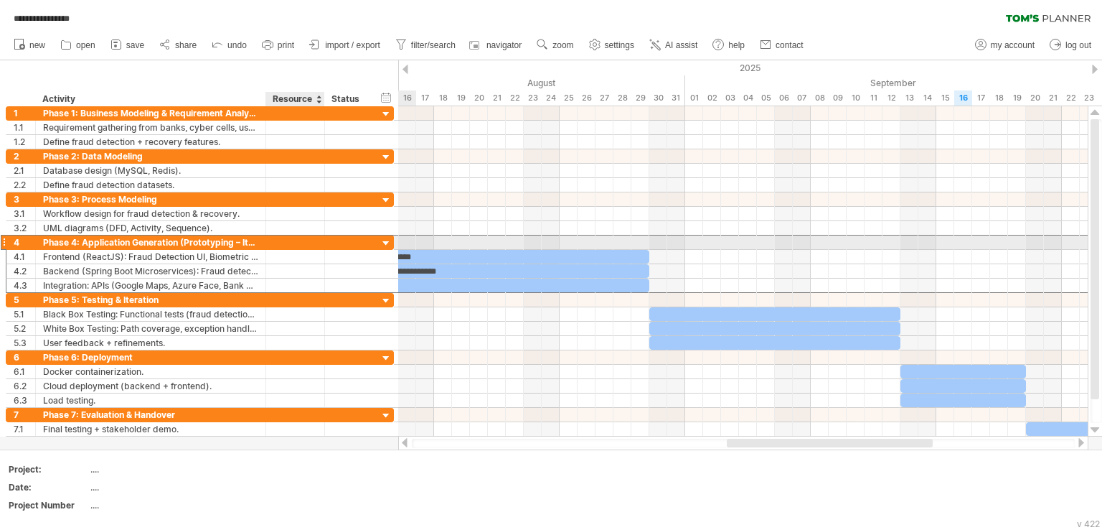
click at [287, 238] on div at bounding box center [295, 242] width 44 height 14
click at [385, 240] on div at bounding box center [387, 244] width 14 height 14
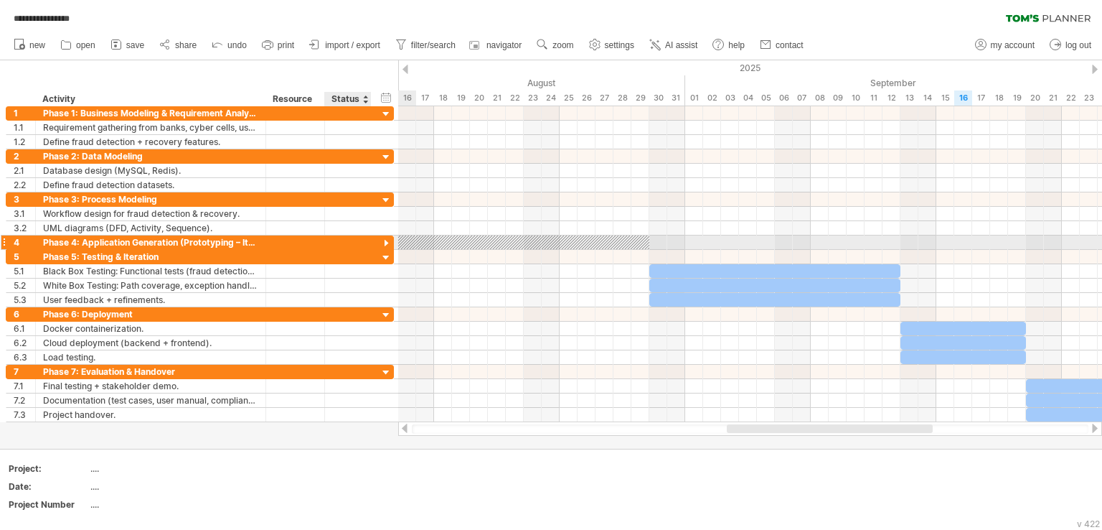
click at [385, 240] on div at bounding box center [387, 244] width 14 height 14
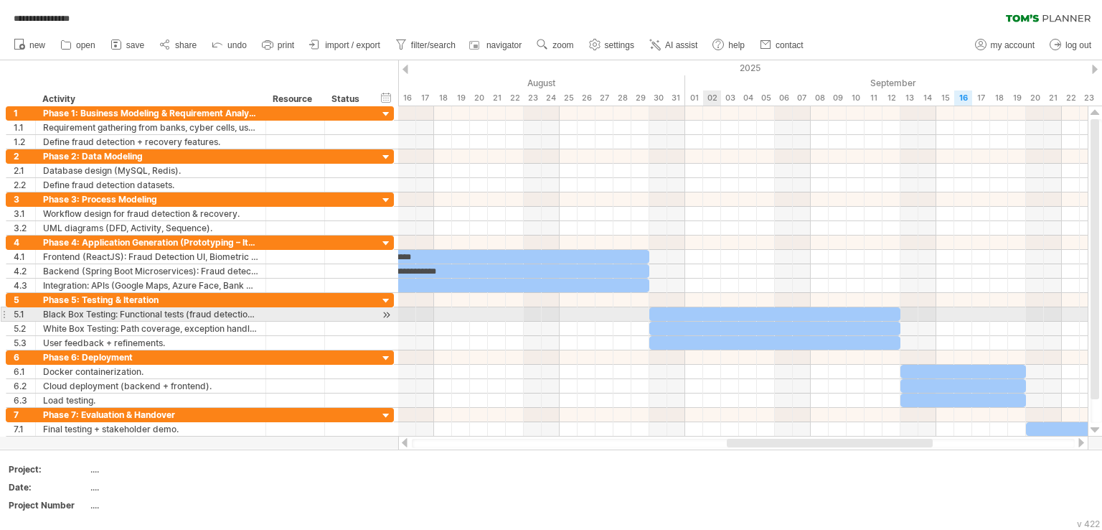
click at [718, 314] on div at bounding box center [775, 314] width 251 height 14
click at [732, 318] on div "**********" at bounding box center [775, 314] width 251 height 14
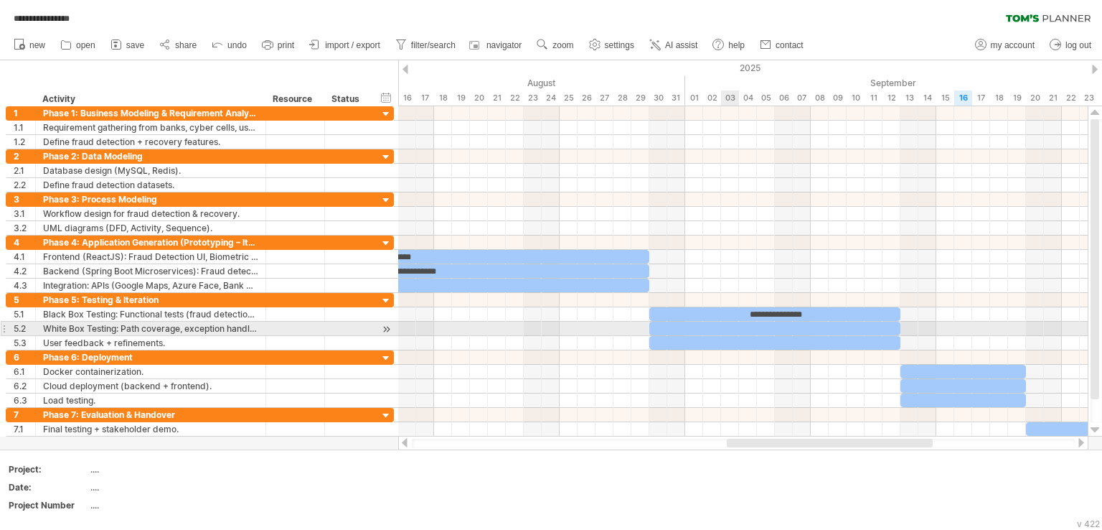
click at [736, 325] on div at bounding box center [775, 329] width 251 height 14
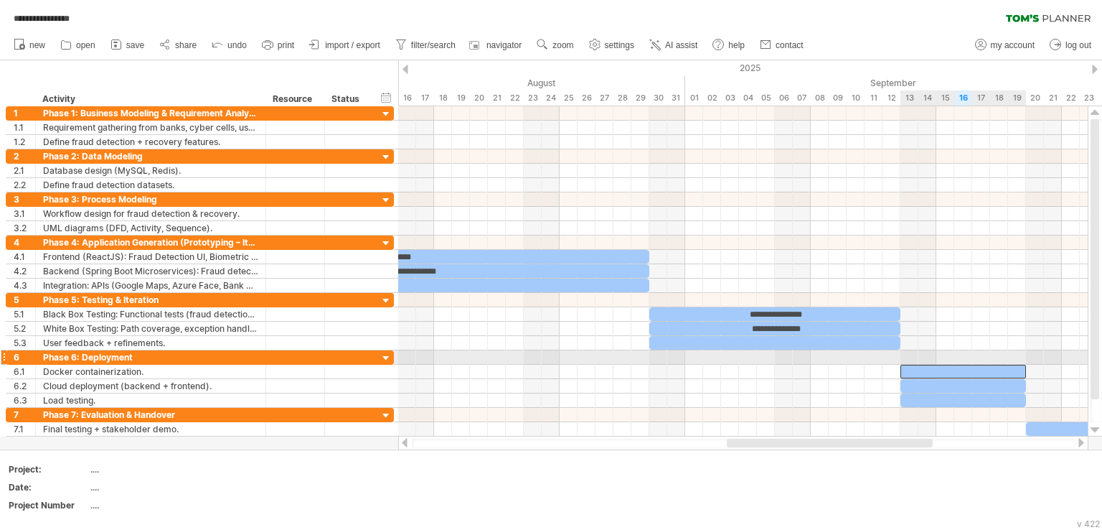
click at [939, 365] on div at bounding box center [964, 372] width 126 height 14
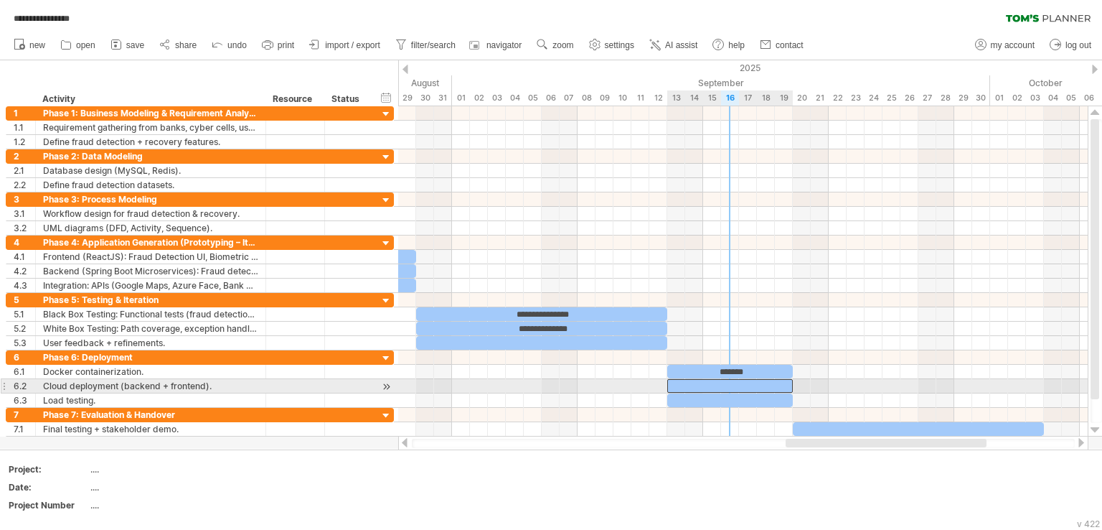
click at [734, 379] on div at bounding box center [730, 386] width 126 height 14
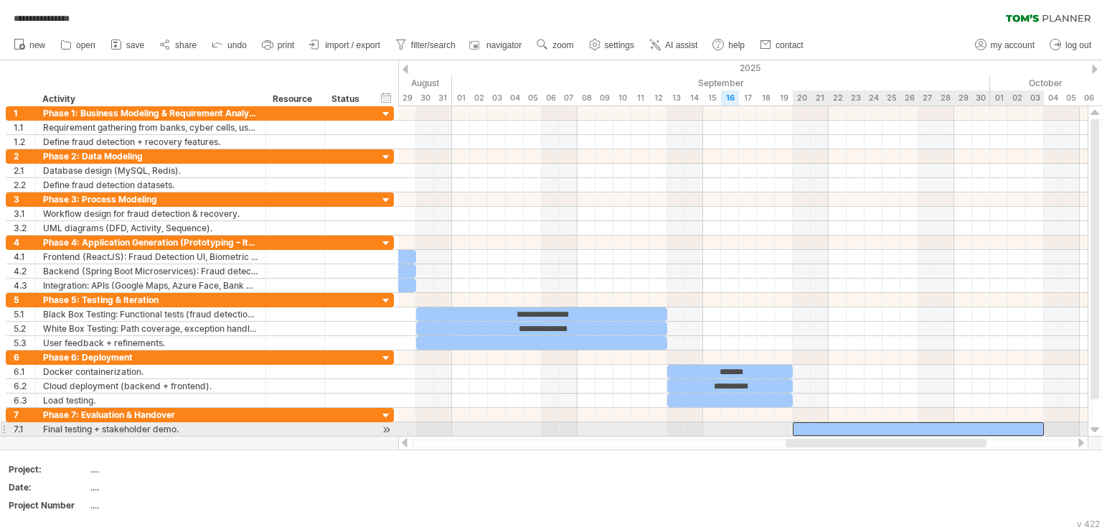
click at [876, 428] on div at bounding box center [918, 429] width 251 height 14
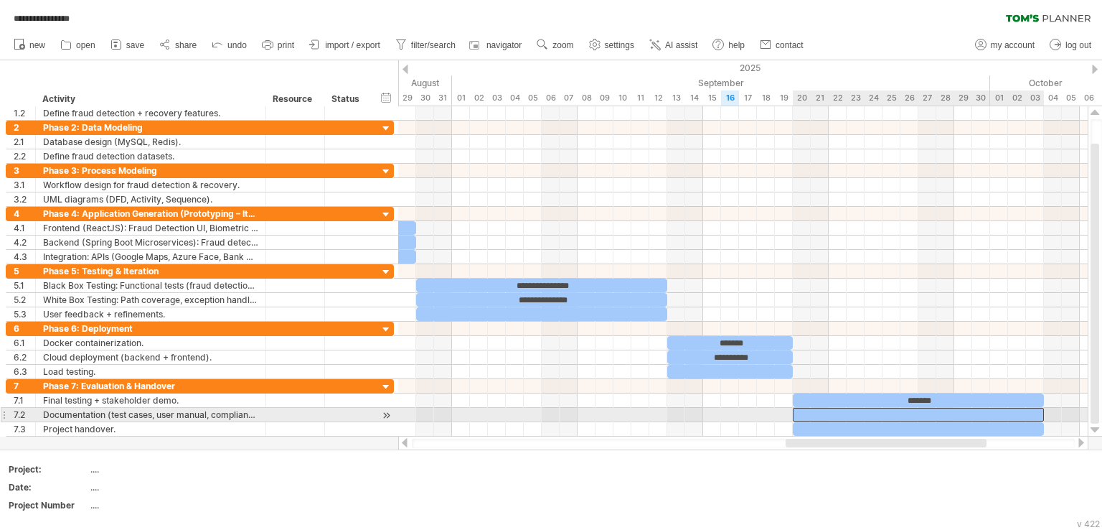
click at [878, 414] on div at bounding box center [918, 415] width 251 height 14
click at [906, 422] on div at bounding box center [918, 429] width 251 height 14
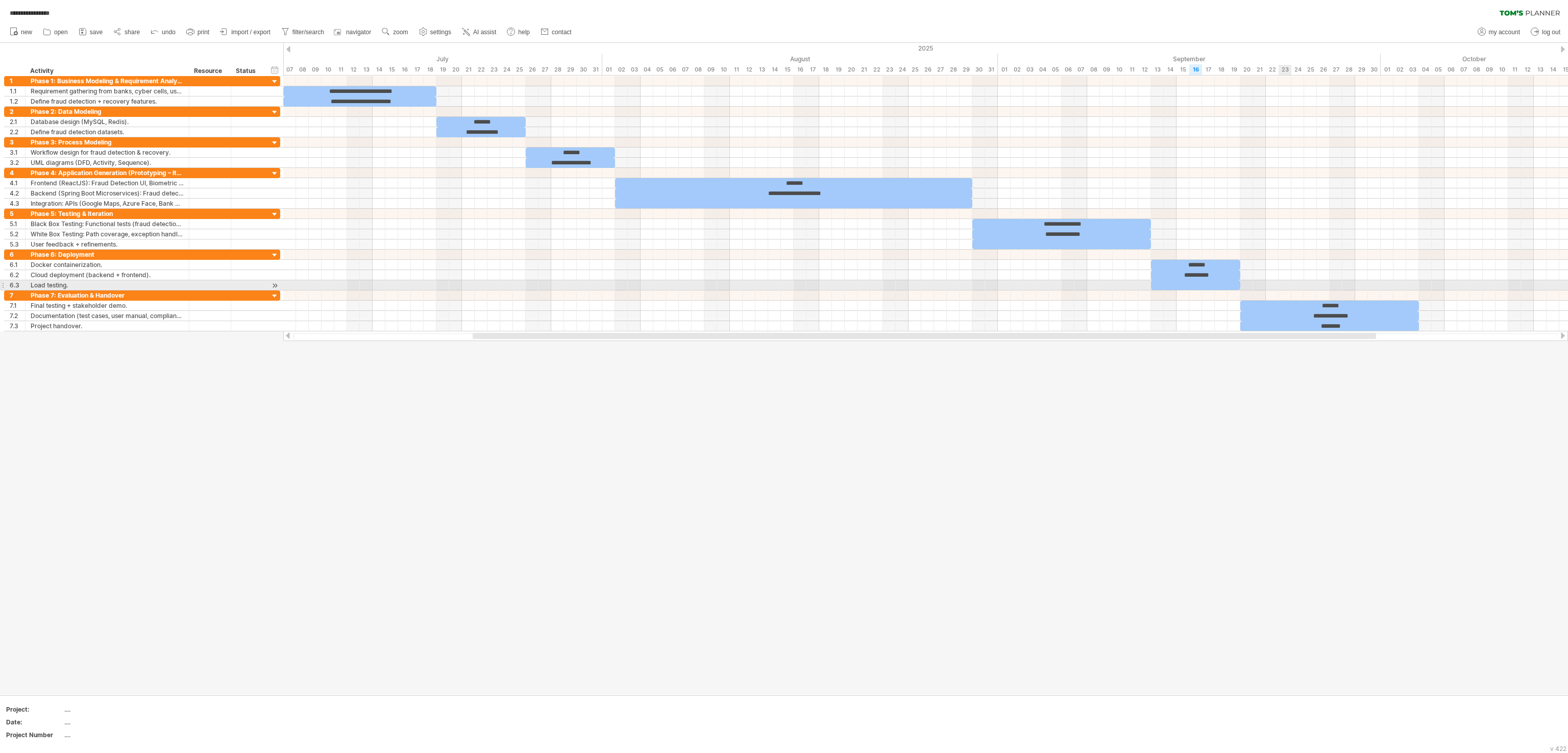
click at [784, 280] on div at bounding box center [925, 275] width 1285 height 10
click at [784, 321] on div "**********" at bounding box center [1329, 316] width 178 height 10
click at [784, 373] on div at bounding box center [784, 368] width 1568 height 652
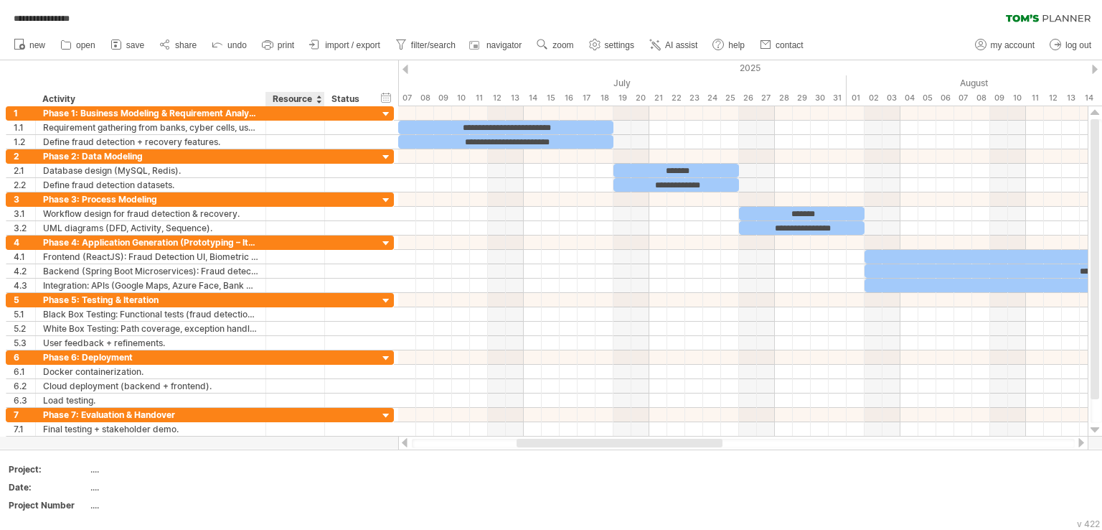
click at [292, 101] on div "Resource" at bounding box center [295, 99] width 44 height 14
click at [319, 96] on div at bounding box center [319, 99] width 6 height 14
click at [319, 104] on div at bounding box center [319, 99] width 6 height 14
click at [356, 101] on div "Status" at bounding box center [348, 99] width 32 height 14
click at [359, 100] on input "******" at bounding box center [348, 99] width 32 height 14
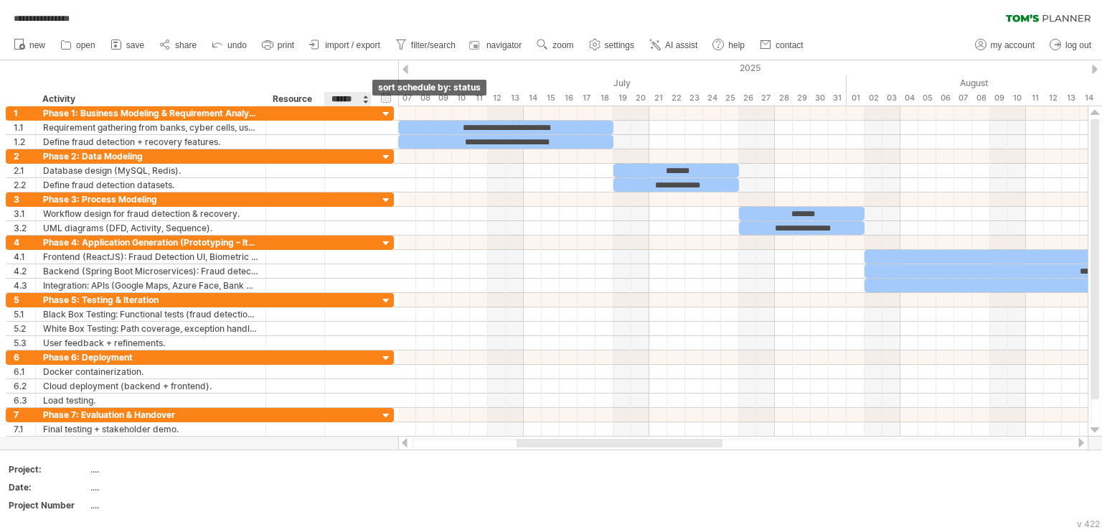
click at [367, 101] on div at bounding box center [365, 99] width 6 height 14
click at [362, 95] on div at bounding box center [365, 99] width 6 height 14
click at [1074, 51] on link "log out" at bounding box center [1071, 45] width 50 height 19
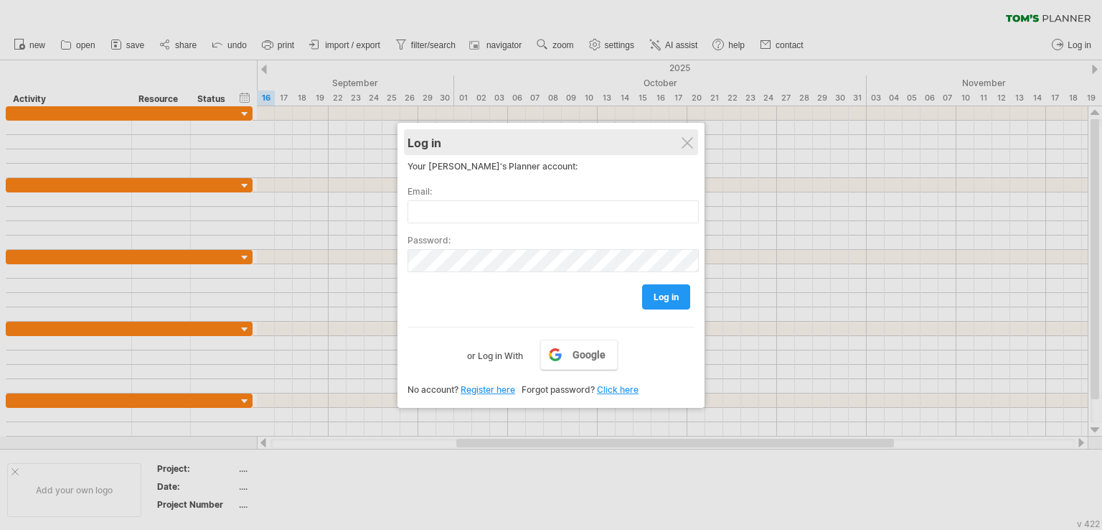
click at [686, 153] on div "Log in" at bounding box center [551, 142] width 287 height 26
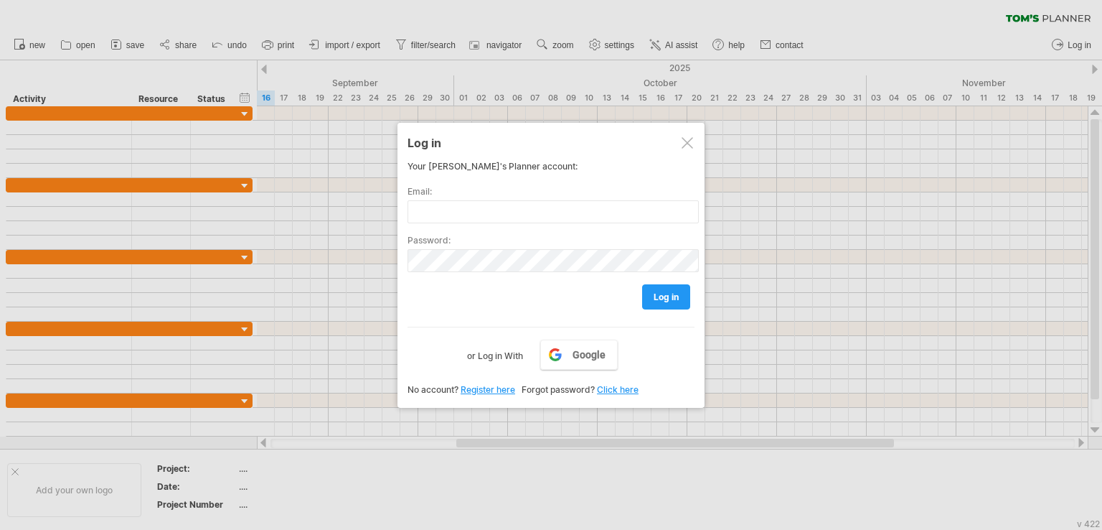
click at [687, 144] on div at bounding box center [687, 142] width 11 height 11
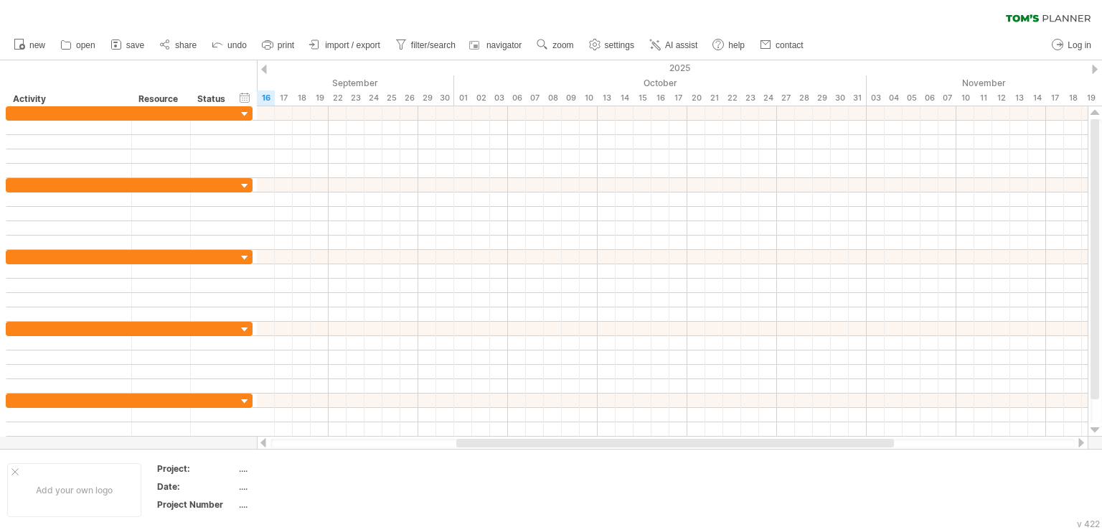
drag, startPoint x: 214, startPoint y: 47, endPoint x: 214, endPoint y: 11, distance: 35.2
click at [214, 11] on div "clear filter reapply filter" at bounding box center [551, 30] width 1102 height 60
click at [214, 11] on div "clear filter reapply filter" at bounding box center [551, 15] width 1102 height 30
click at [27, 44] on link "new" at bounding box center [29, 45] width 39 height 19
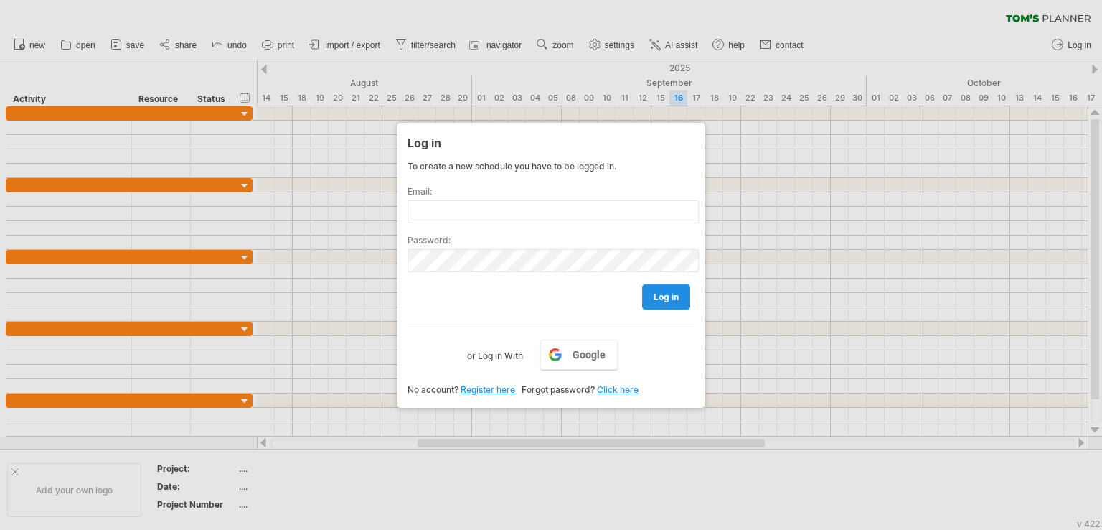
click at [662, 296] on span "log in" at bounding box center [666, 296] width 25 height 11
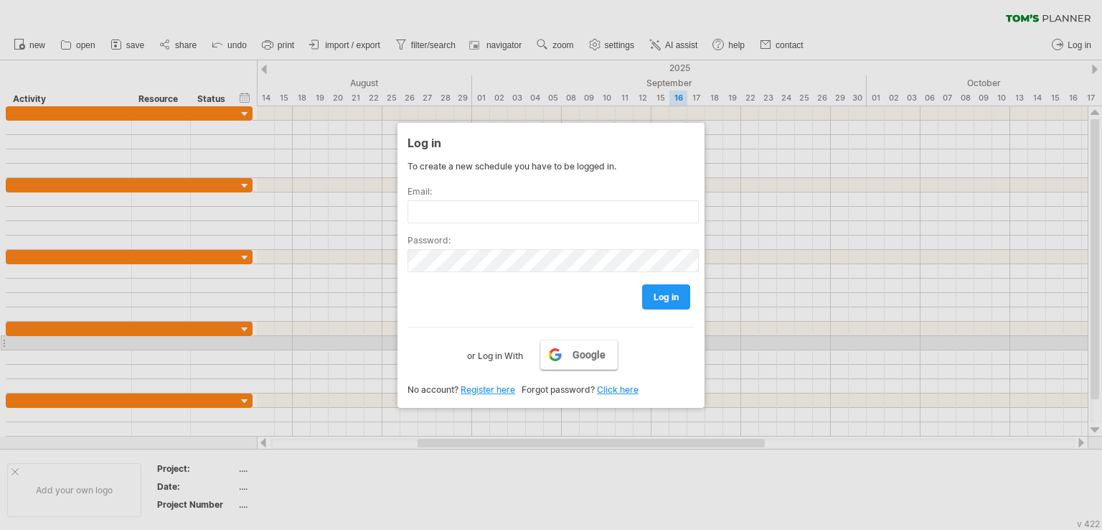
click at [595, 345] on link "Google" at bounding box center [579, 354] width 78 height 30
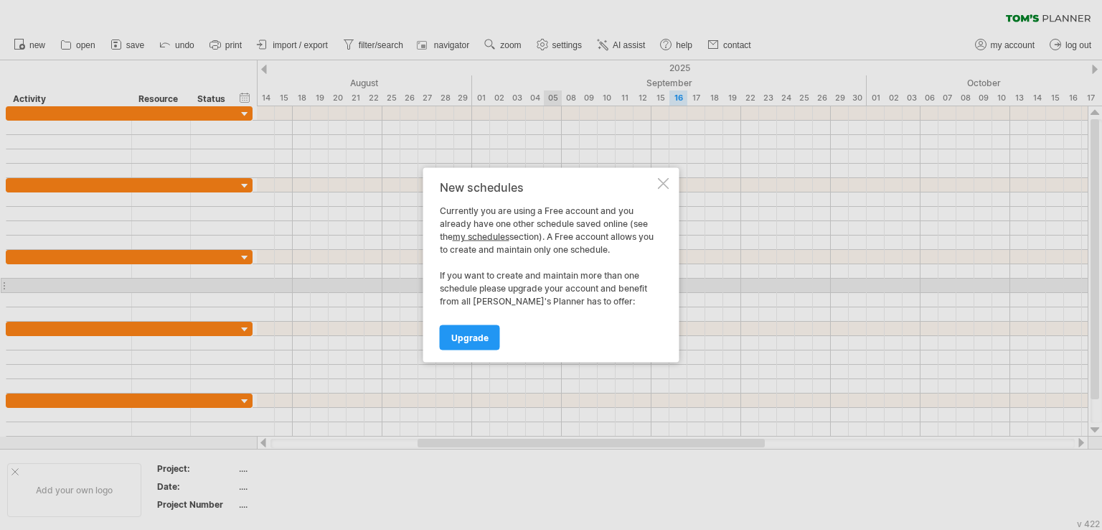
click at [658, 184] on div at bounding box center [663, 183] width 11 height 11
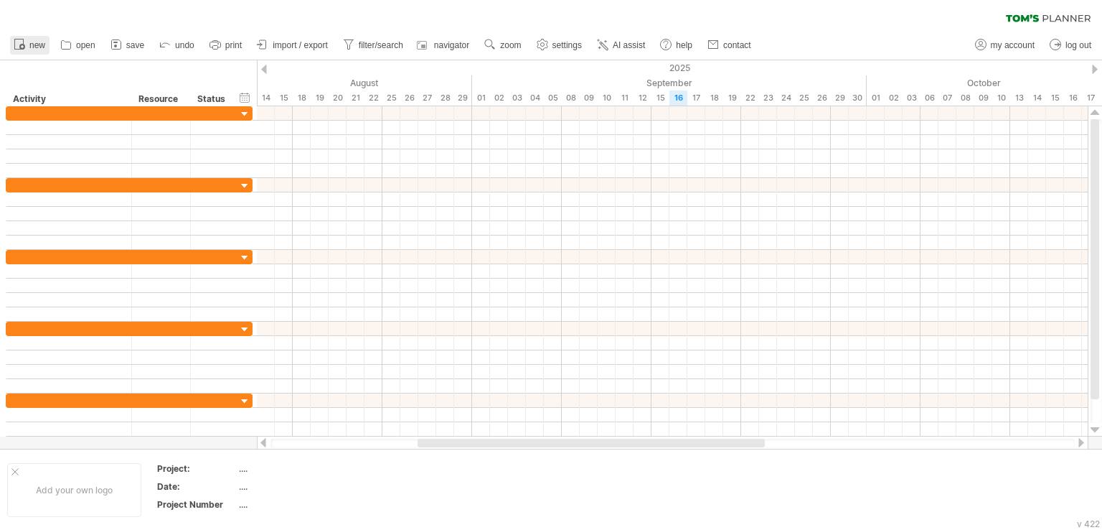
click at [19, 47] on circle at bounding box center [22, 47] width 6 height 6
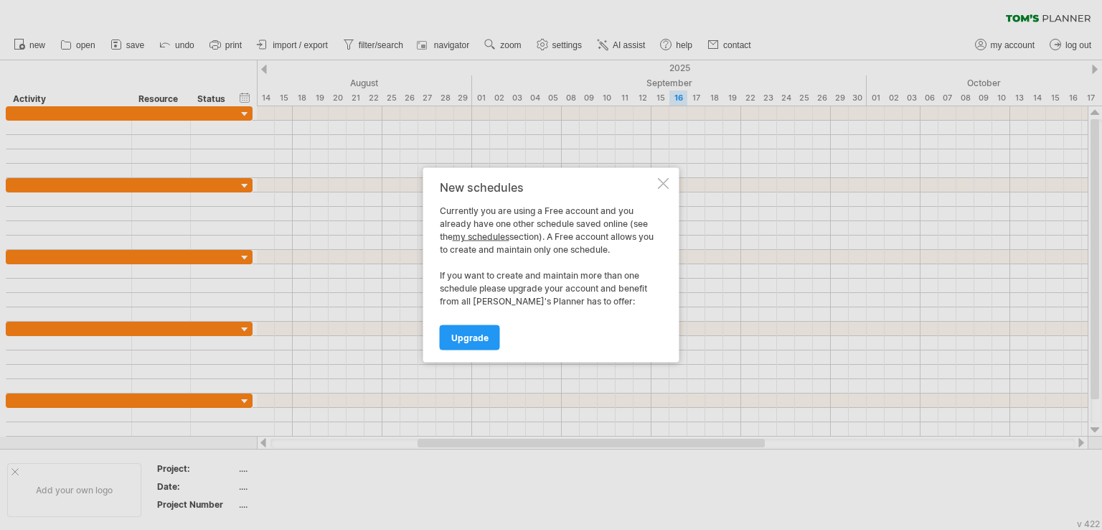
click at [660, 184] on div at bounding box center [663, 183] width 11 height 11
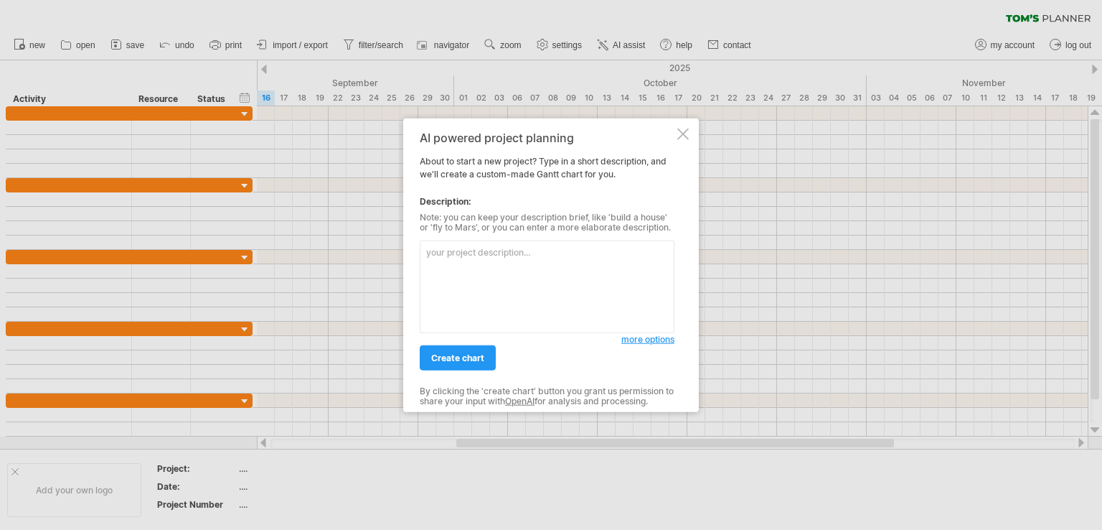
click at [685, 139] on div at bounding box center [683, 133] width 11 height 11
